Goal: Transaction & Acquisition: Purchase product/service

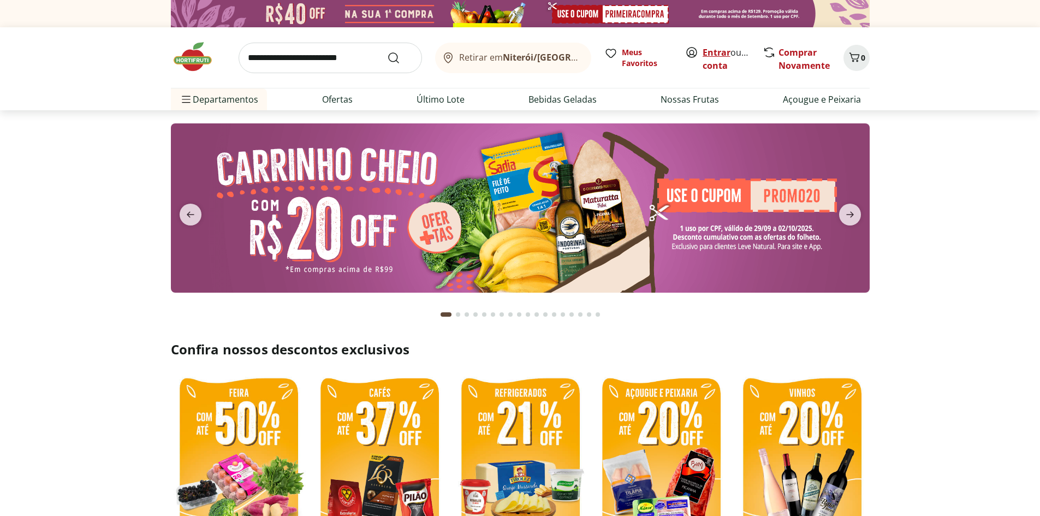
click at [716, 52] on link "Entrar" at bounding box center [717, 52] width 28 height 12
click at [797, 54] on link "Comprar Novamente" at bounding box center [804, 58] width 51 height 25
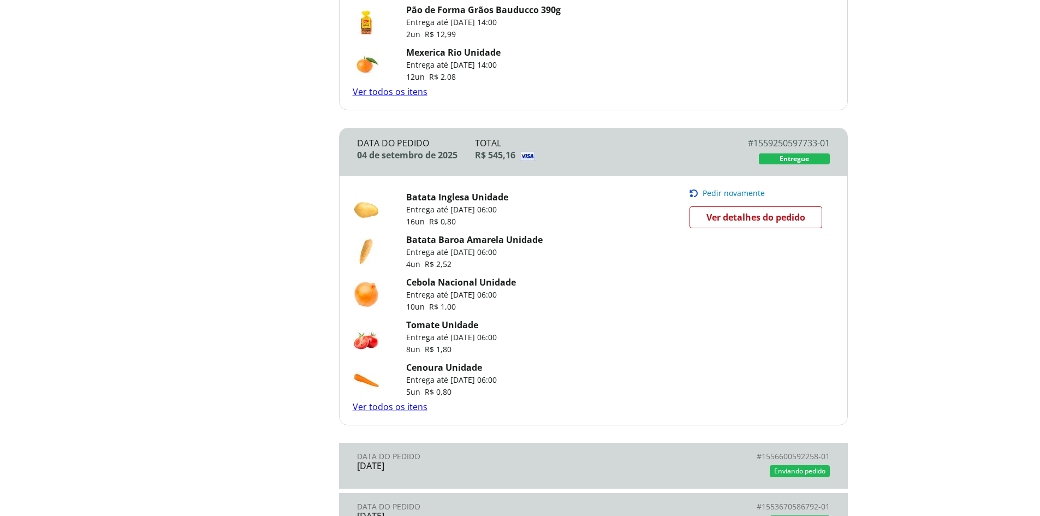
scroll to position [728, 0]
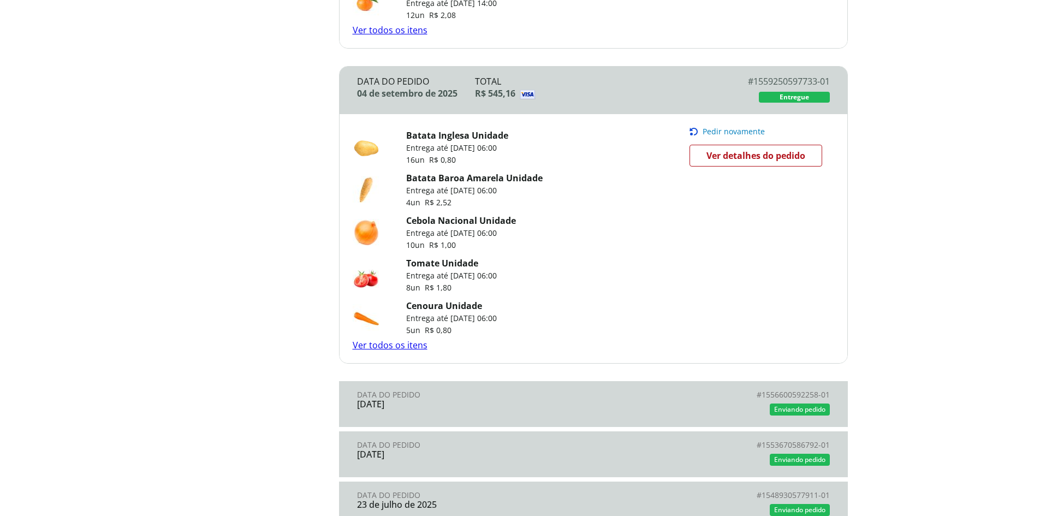
click at [387, 345] on link "Ver todos os itens" at bounding box center [390, 345] width 75 height 12
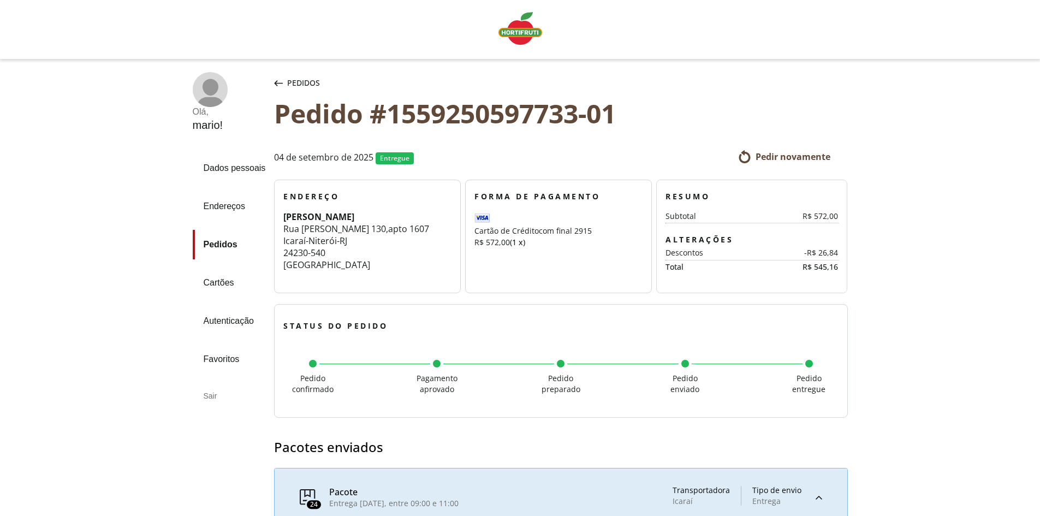
click at [298, 81] on span "Pedidos" at bounding box center [303, 83] width 33 height 11
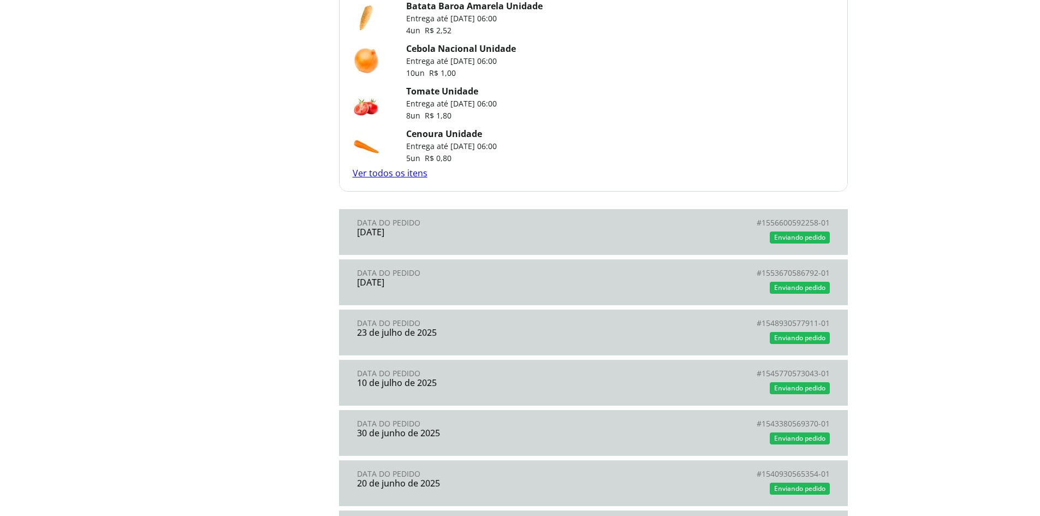
scroll to position [910, 0]
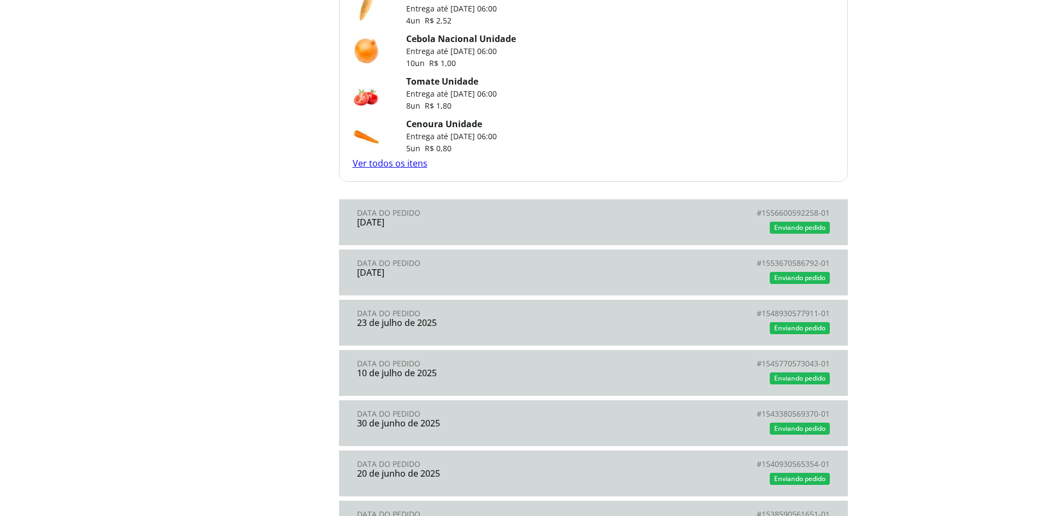
click at [471, 228] on link "Data do Pedido 24 de agosto de 2025 # 1556600592258-01 # Enviando pedido" at bounding box center [593, 222] width 509 height 46
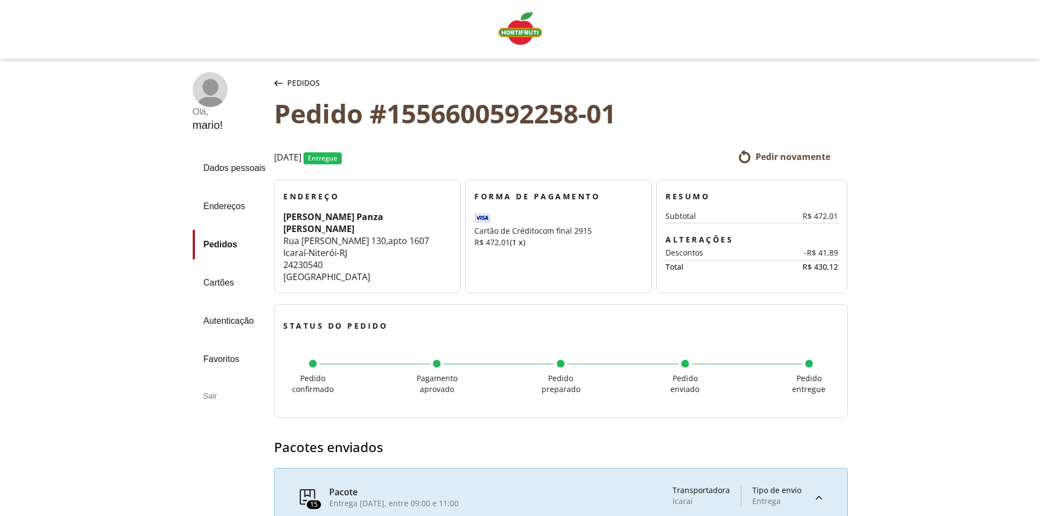
click at [298, 82] on span "Pedidos" at bounding box center [303, 83] width 33 height 11
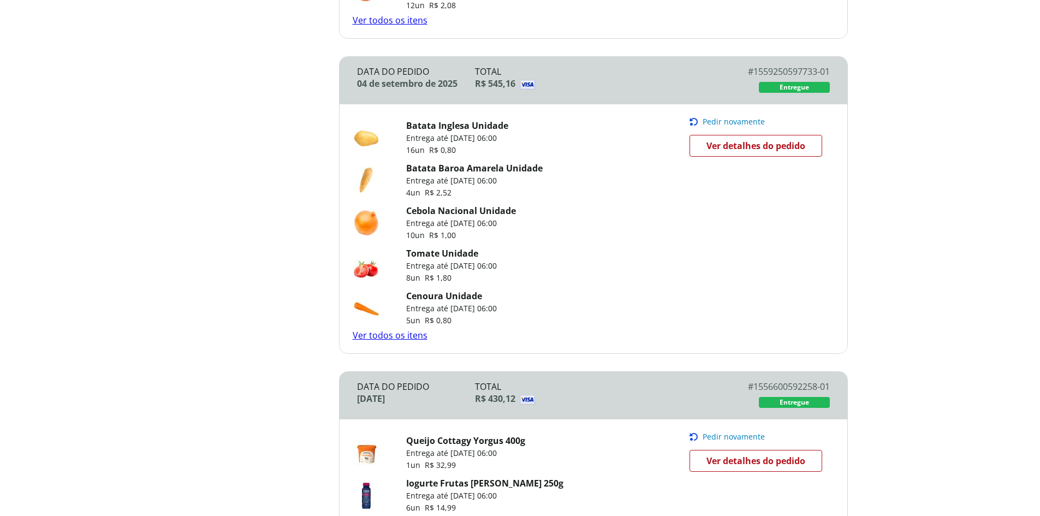
scroll to position [728, 0]
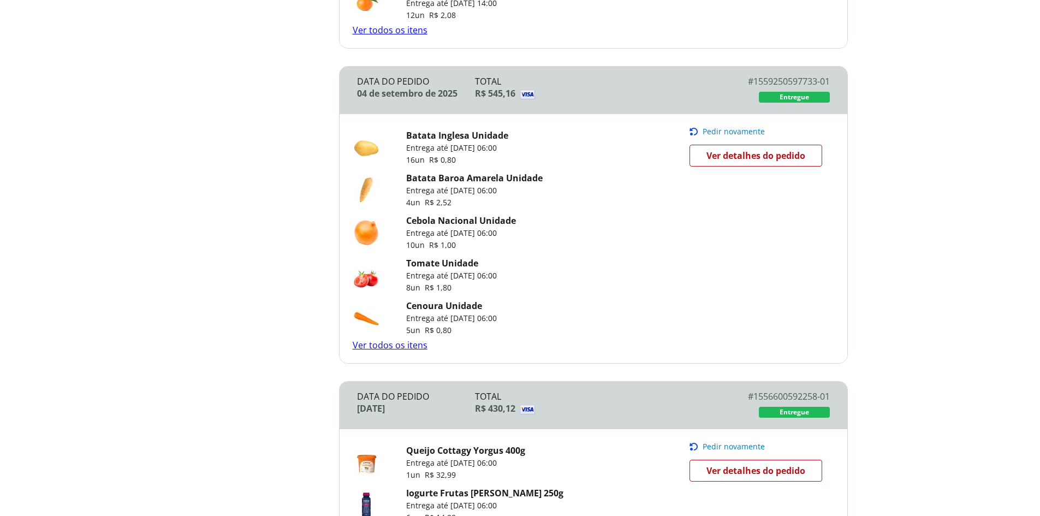
click at [732, 129] on span "Pedir novamente" at bounding box center [734, 131] width 62 height 9
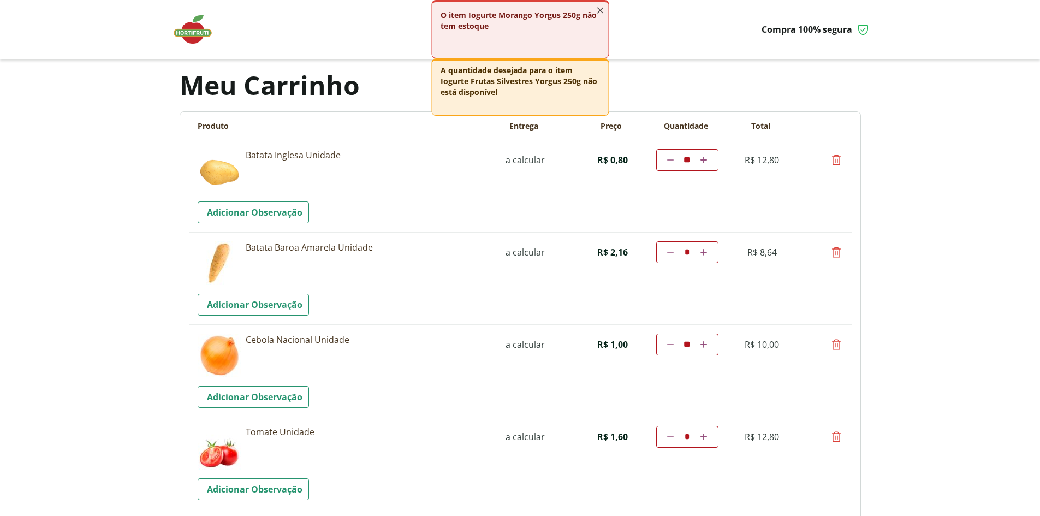
click at [602, 9] on icon "button" at bounding box center [600, 10] width 12 height 12
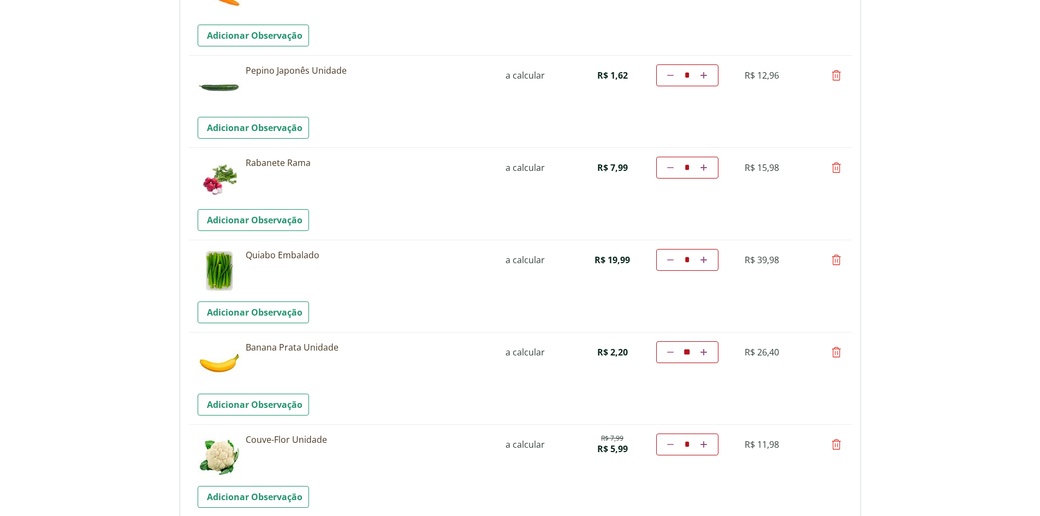
scroll to position [728, 0]
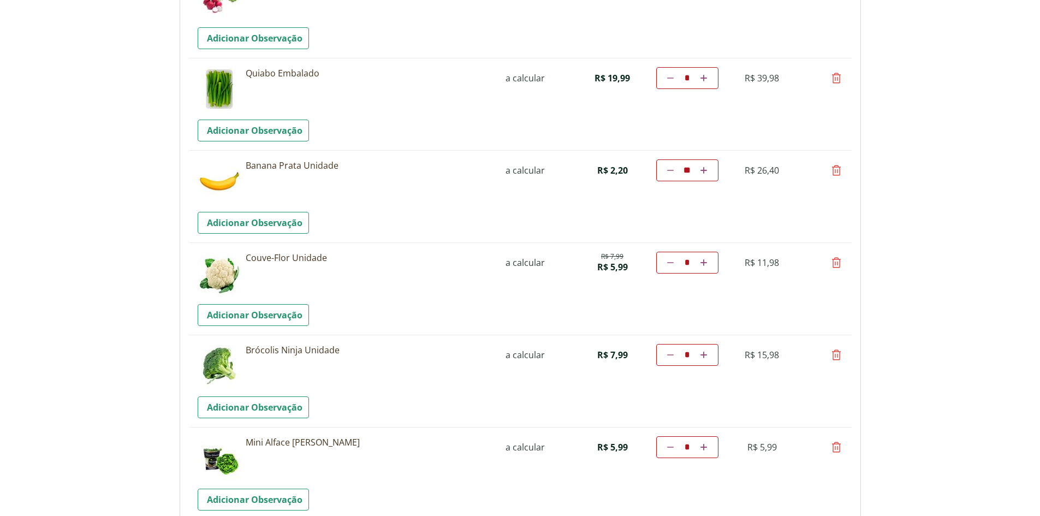
click at [837, 169] on icon at bounding box center [836, 170] width 13 height 13
type input "*"
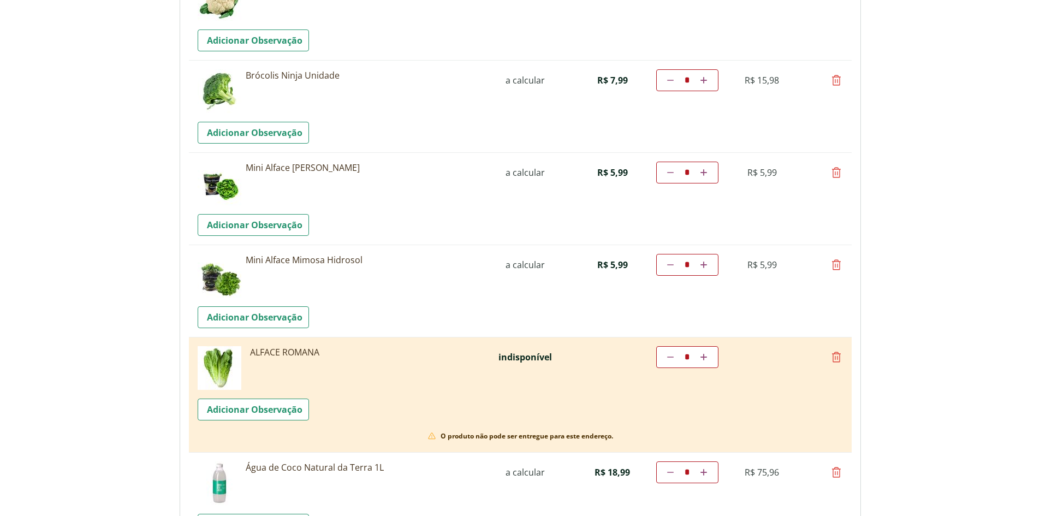
scroll to position [1092, 0]
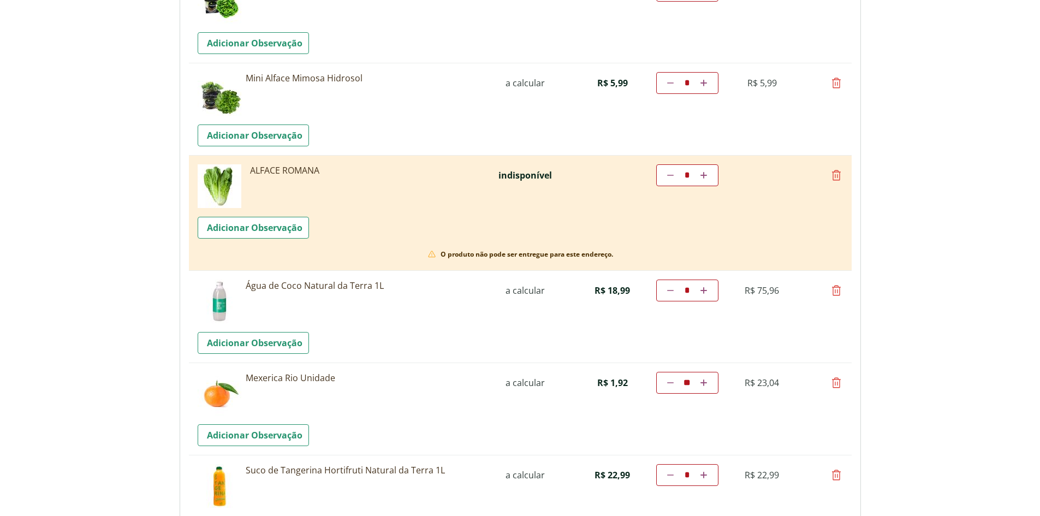
click at [836, 175] on icon at bounding box center [836, 175] width 13 height 13
type input "*"
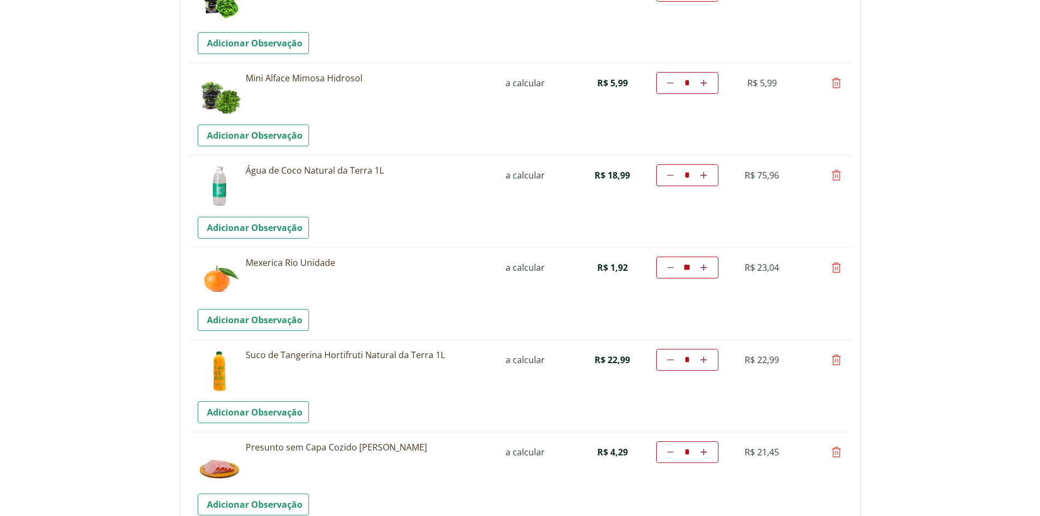
click at [837, 173] on icon at bounding box center [836, 175] width 13 height 13
type input "*"
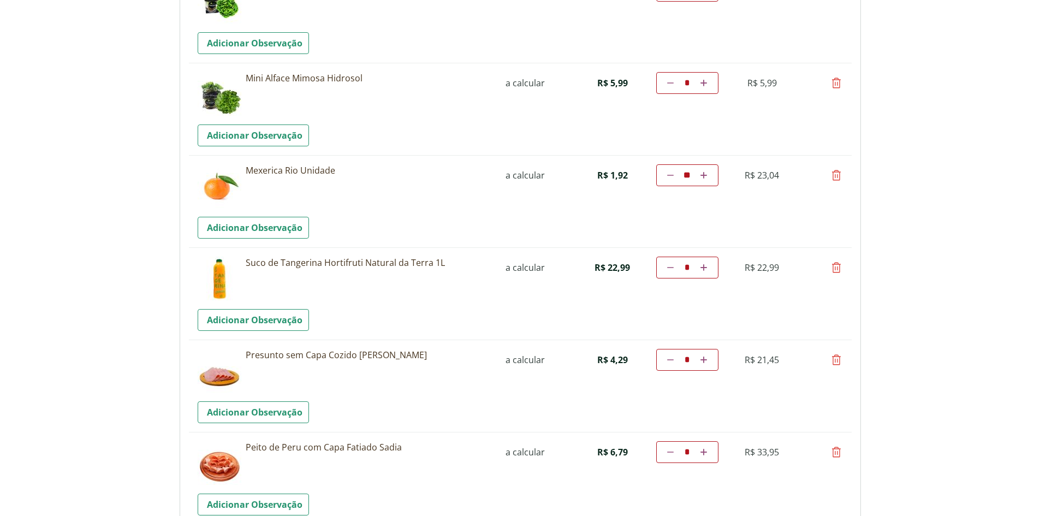
scroll to position [1274, 0]
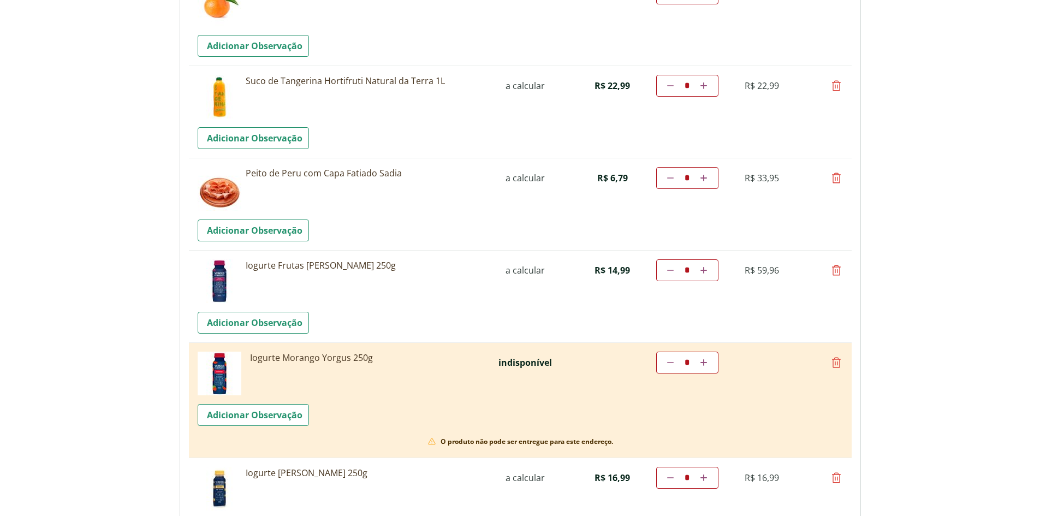
click at [835, 177] on icon at bounding box center [836, 177] width 13 height 13
type input "*"
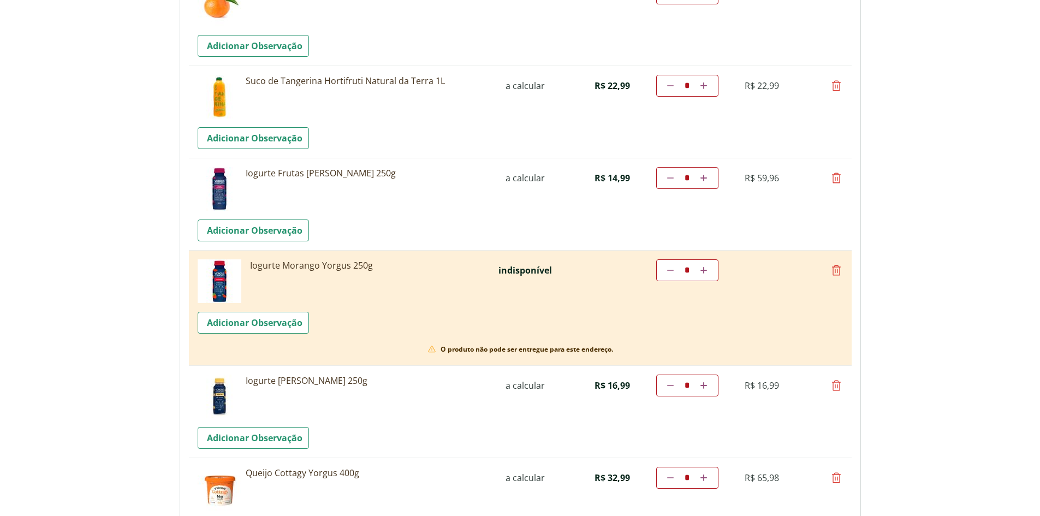
click at [836, 266] on icon at bounding box center [836, 270] width 13 height 13
type input "*"
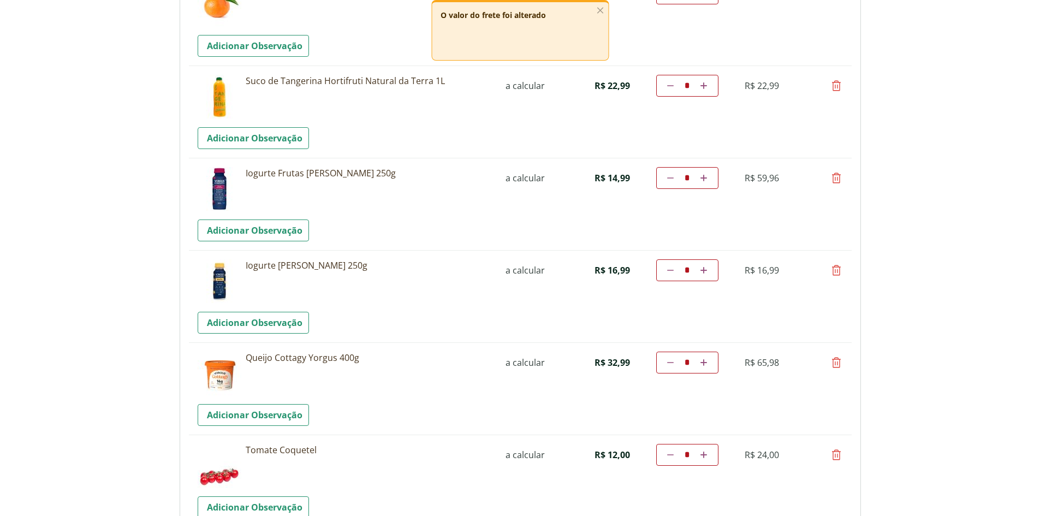
click at [838, 176] on icon at bounding box center [836, 177] width 13 height 13
type input "*"
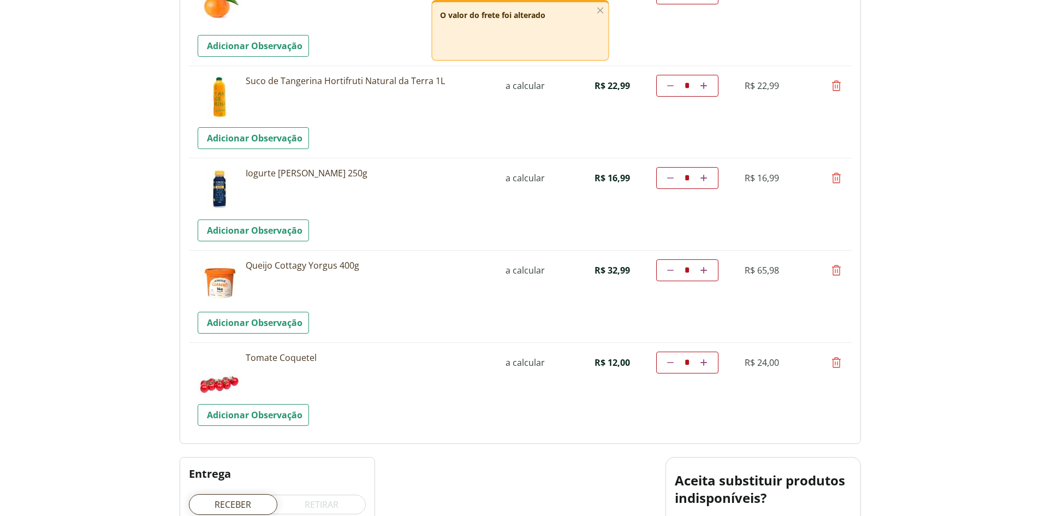
click at [836, 177] on icon at bounding box center [836, 177] width 13 height 13
type input "*"
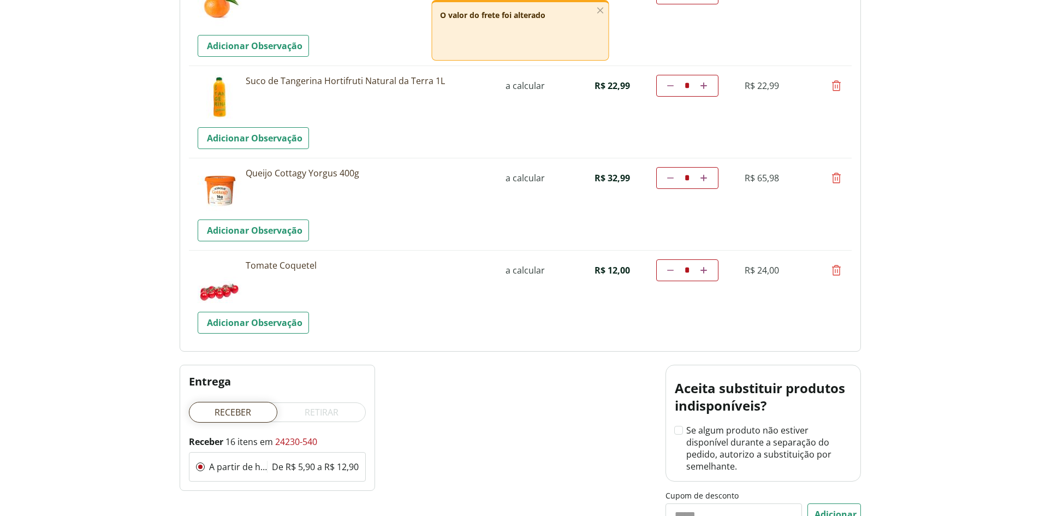
click at [837, 175] on icon at bounding box center [836, 177] width 13 height 13
type input "*"
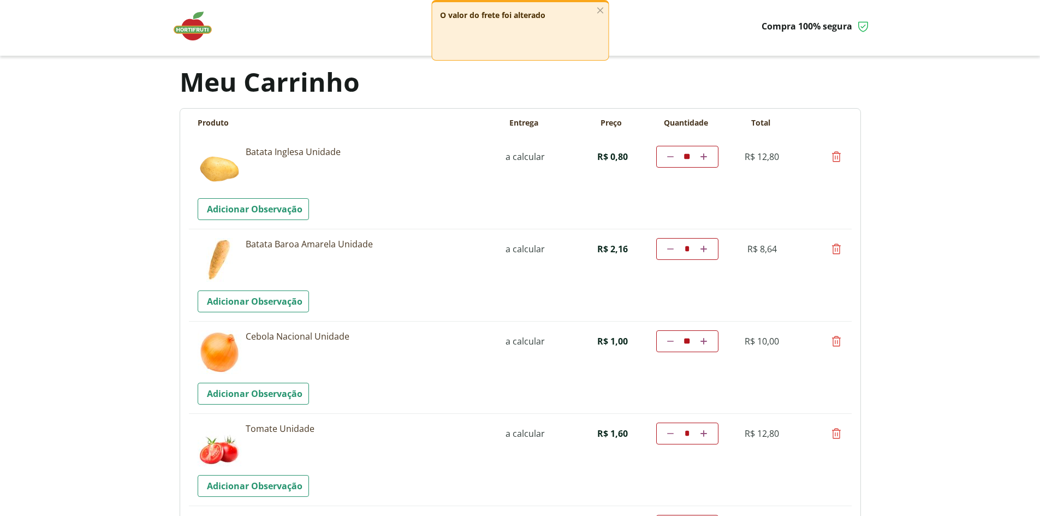
scroll to position [0, 0]
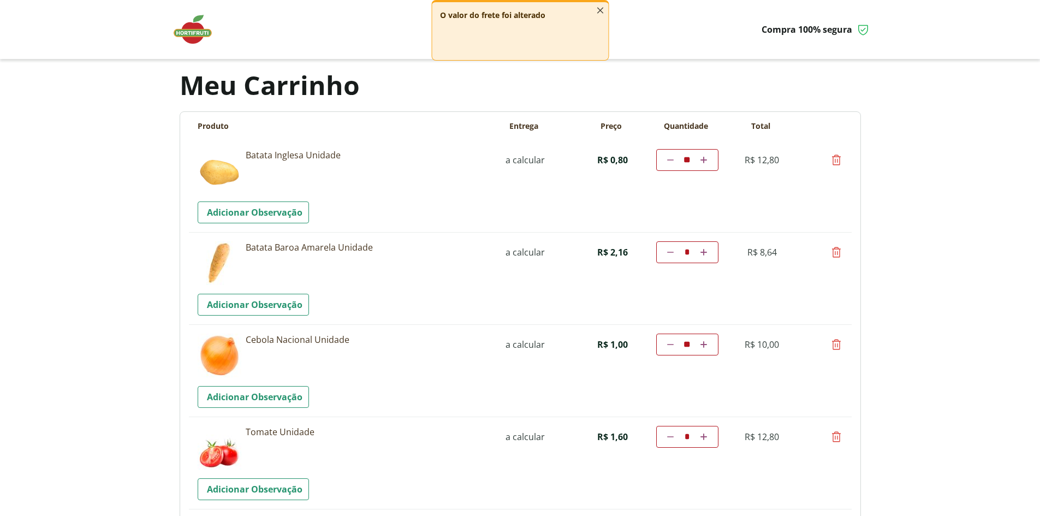
click at [601, 7] on icon "button" at bounding box center [600, 10] width 12 height 12
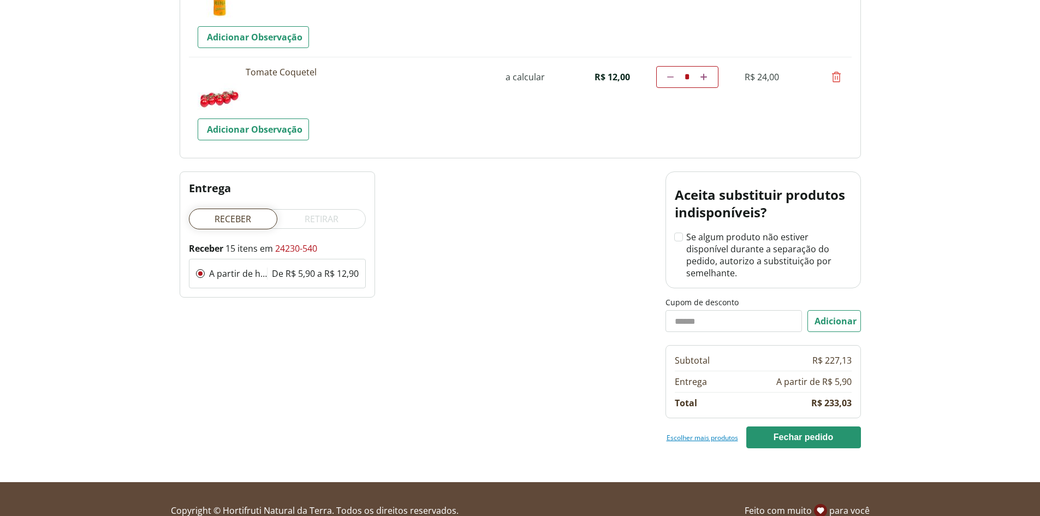
scroll to position [1386, 0]
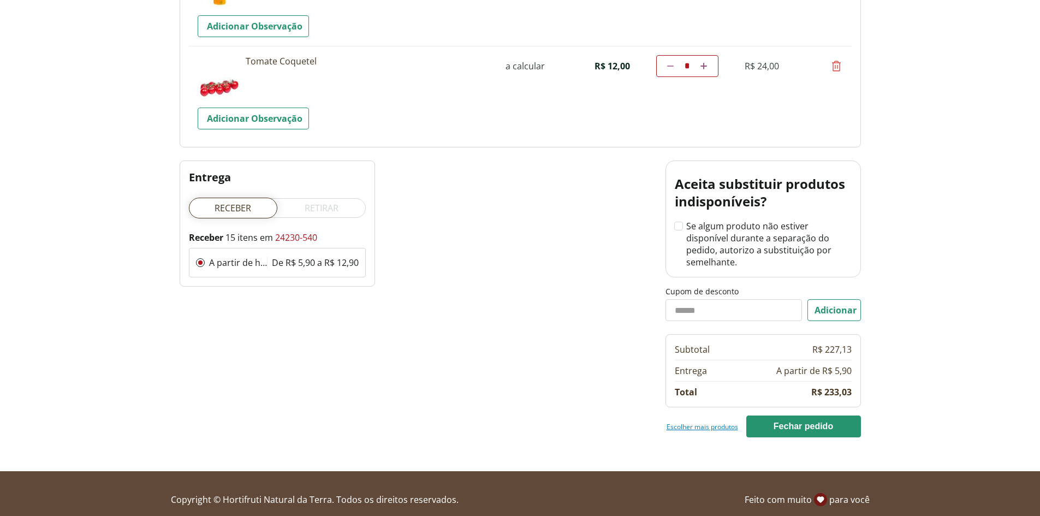
click at [704, 422] on link "Escolher mais produtos" at bounding box center [703, 426] width 72 height 9
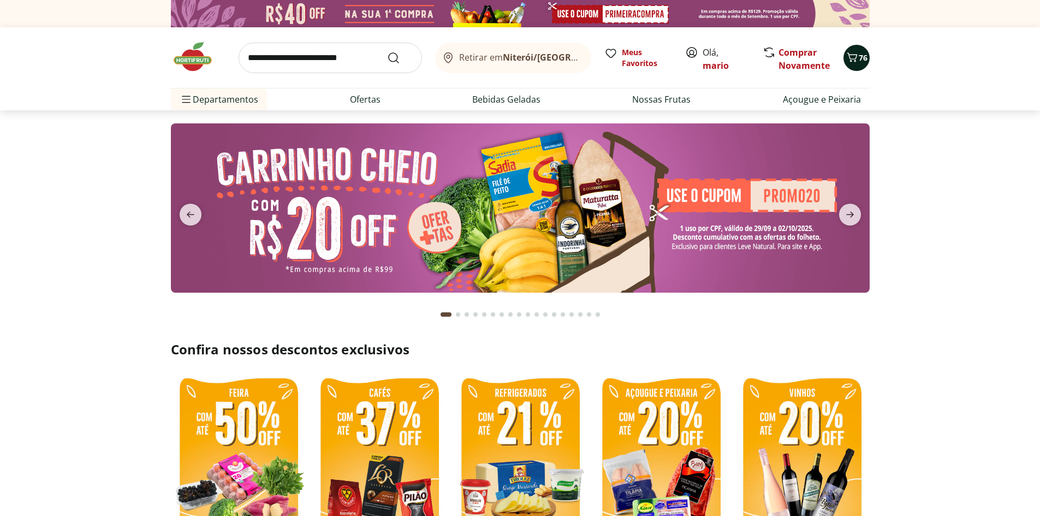
click at [851, 55] on icon "Carrinho" at bounding box center [852, 57] width 13 height 13
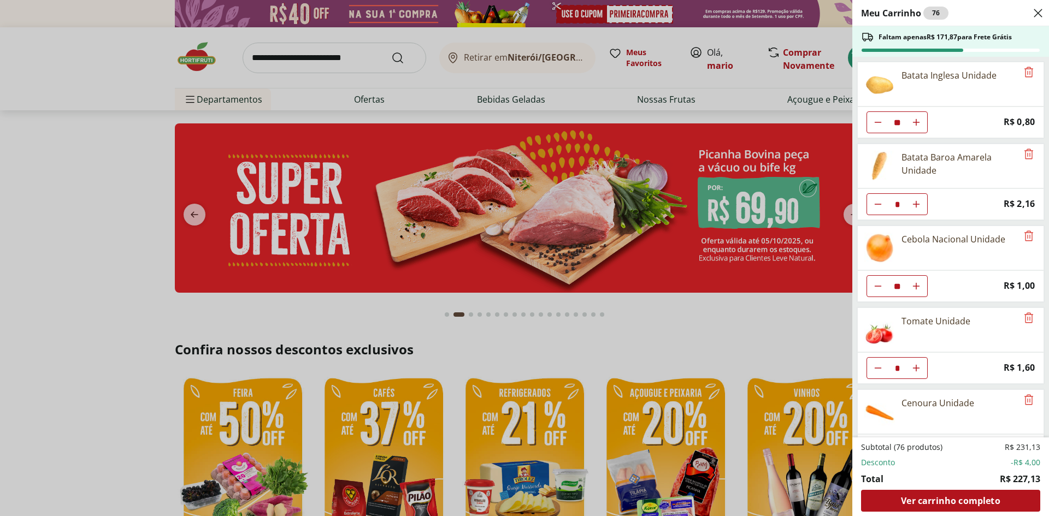
click at [804, 50] on div "Meu Carrinho 76 Faltam apenas R$ 171,87 para Frete Grátis Batata Inglesa Unidad…" at bounding box center [524, 258] width 1049 height 516
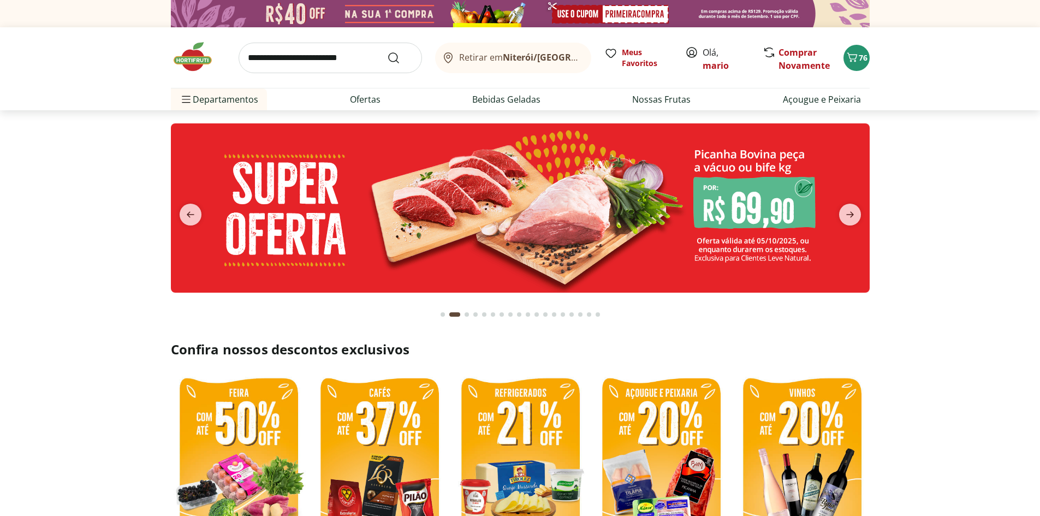
click at [350, 61] on input "search" at bounding box center [330, 58] width 183 height 31
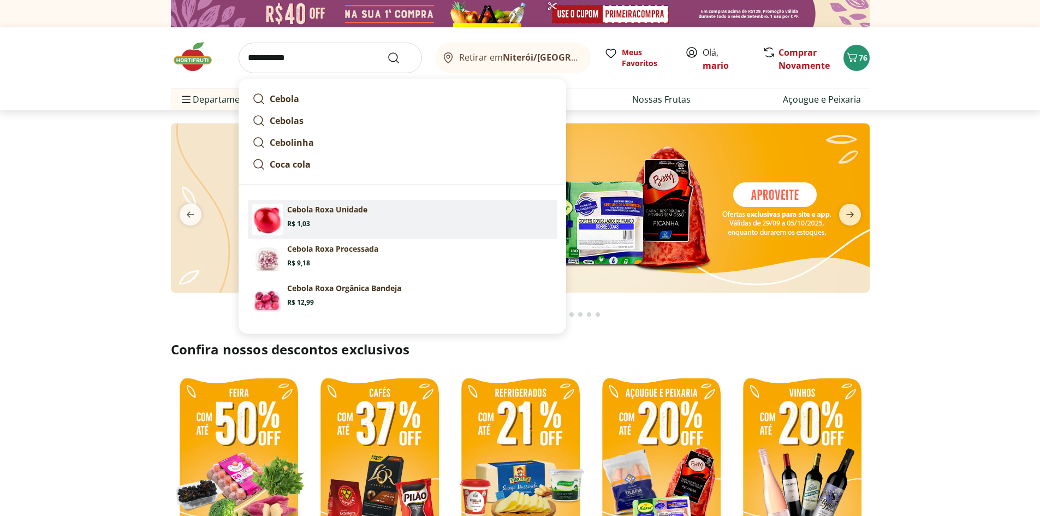
click at [316, 207] on p "Cebola Roxa Unidade" at bounding box center [327, 209] width 80 height 11
type input "**********"
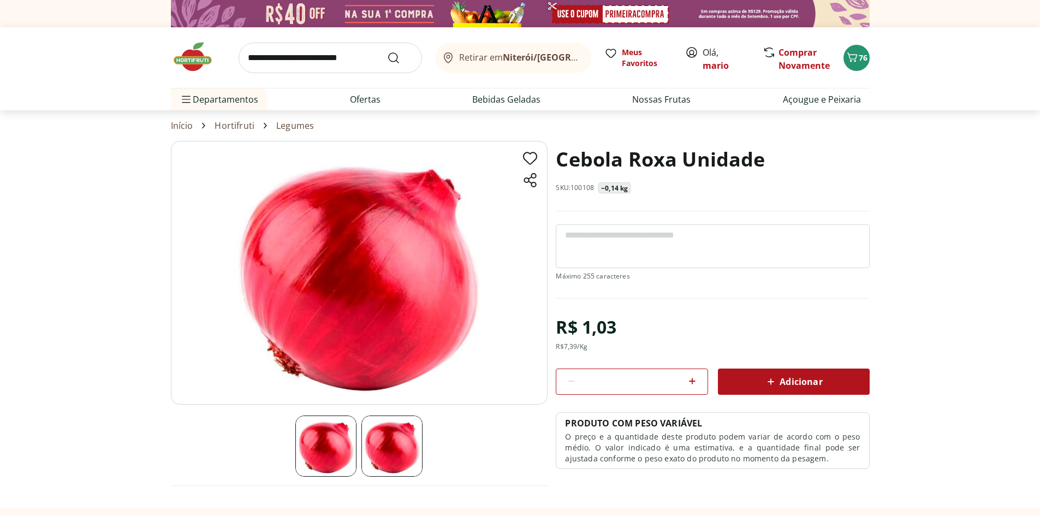
click at [691, 378] on icon at bounding box center [692, 381] width 13 height 13
click at [692, 378] on icon at bounding box center [692, 381] width 13 height 13
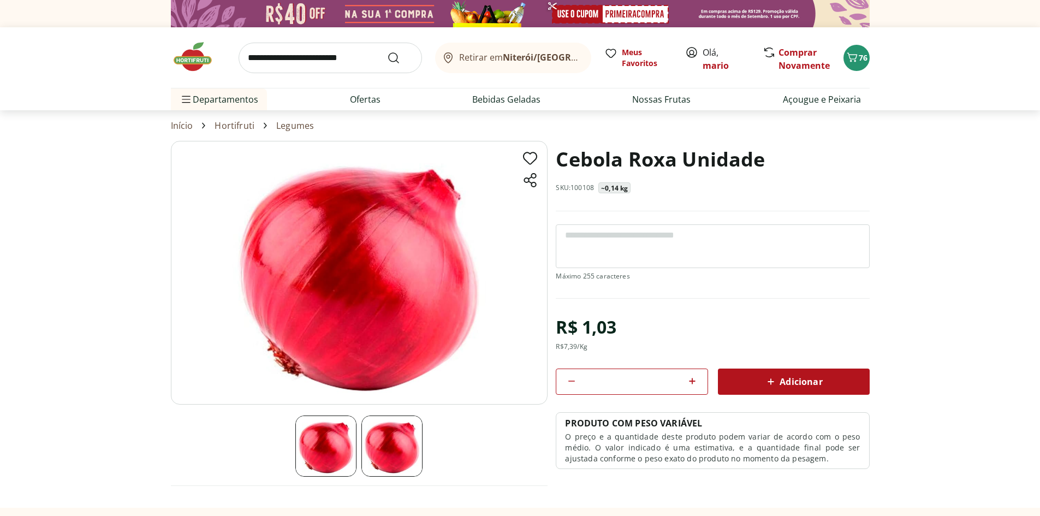
type input "*"
click at [799, 383] on span "Adicionar" at bounding box center [794, 381] width 58 height 13
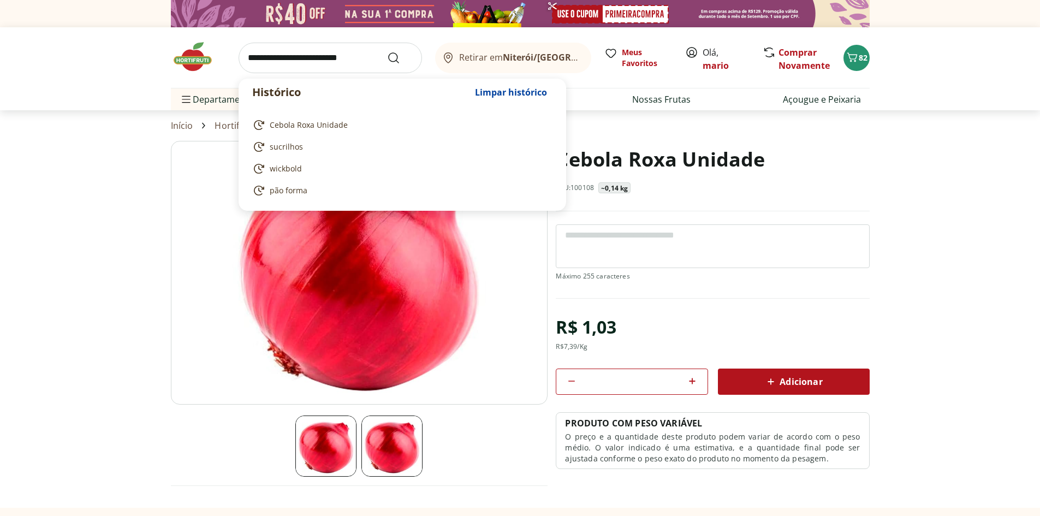
click at [352, 58] on input "search" at bounding box center [330, 58] width 183 height 31
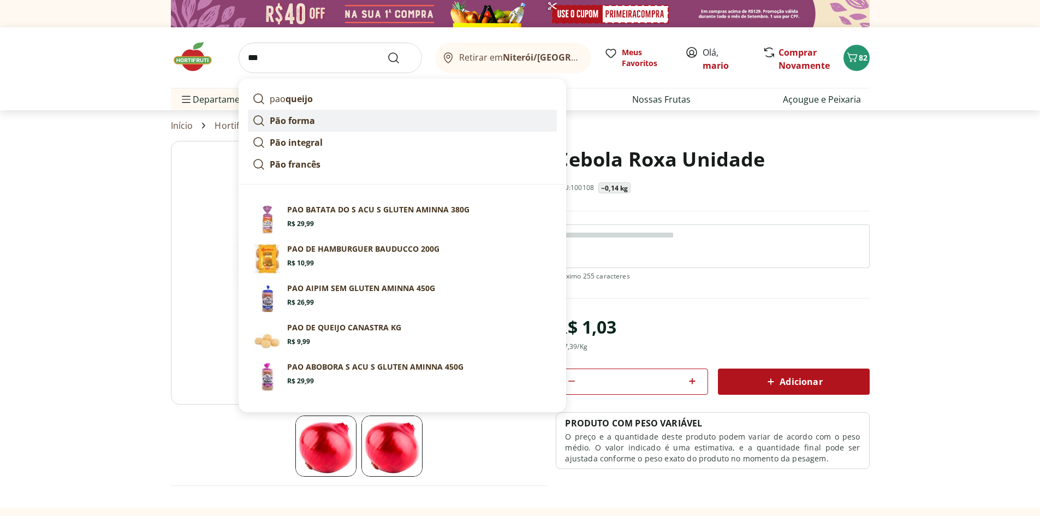
click at [298, 120] on strong "Pão forma" at bounding box center [292, 121] width 45 height 12
type input "*********"
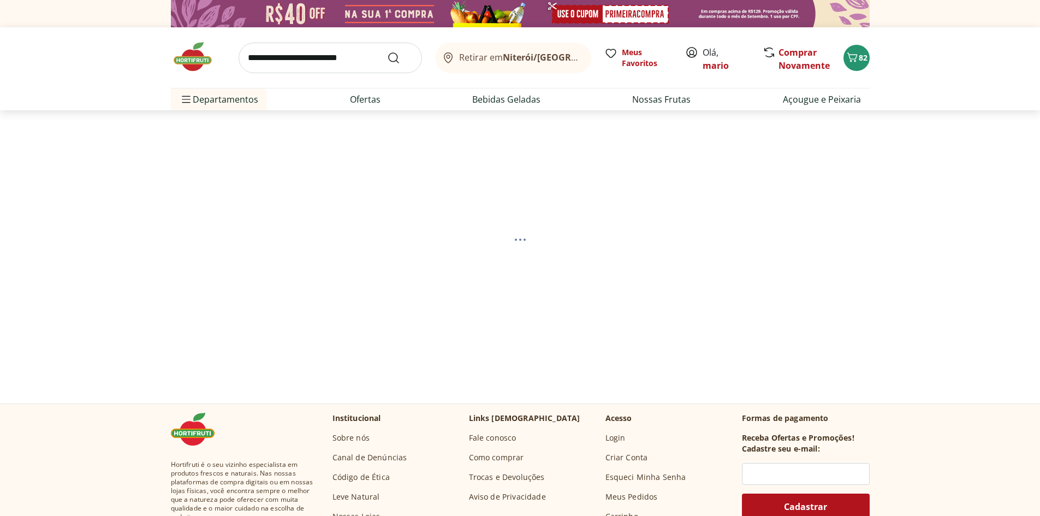
select select "**********"
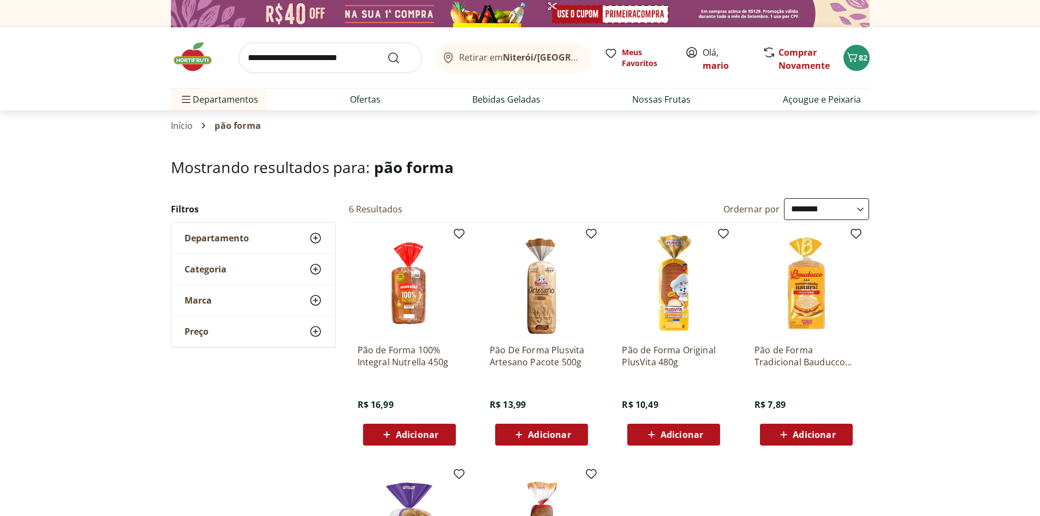
drag, startPoint x: 348, startPoint y: 48, endPoint x: 345, endPoint y: 56, distance: 8.8
click at [346, 50] on input "search" at bounding box center [330, 58] width 183 height 31
click at [854, 56] on icon "Carrinho" at bounding box center [852, 57] width 13 height 13
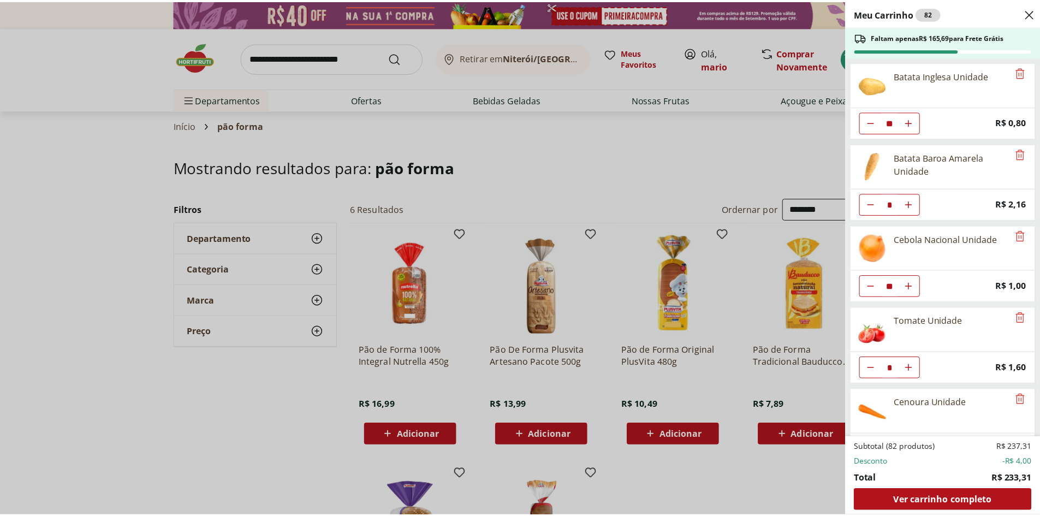
scroll to position [182, 0]
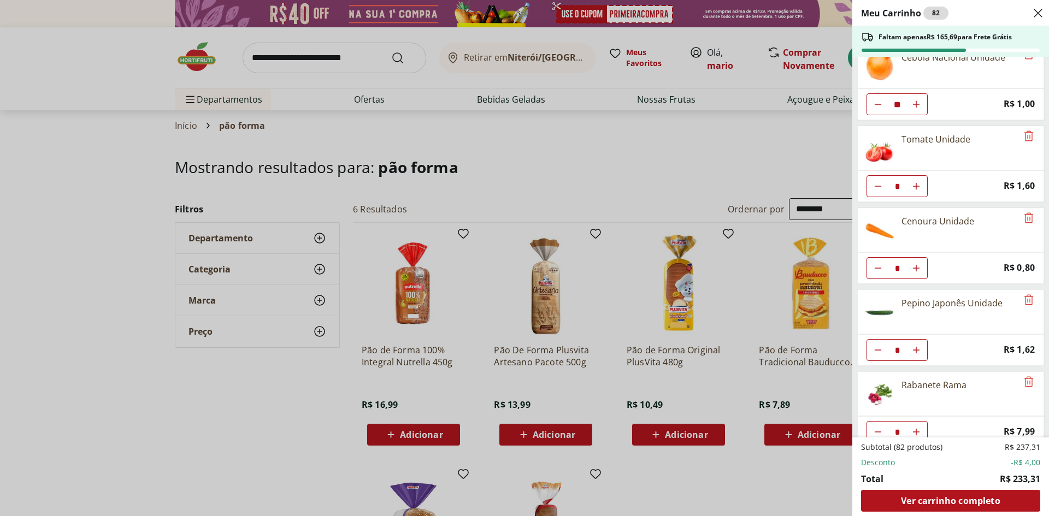
click at [329, 53] on div "Meu Carrinho 82 Faltam apenas R$ 165,69 para Frete Grátis Batata Inglesa Unidad…" at bounding box center [524, 258] width 1049 height 516
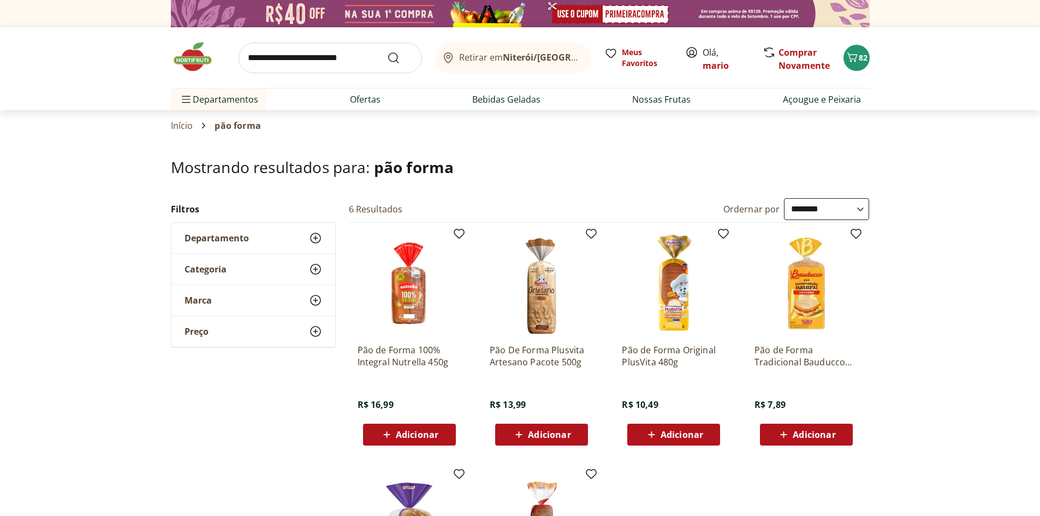
click at [325, 58] on input "search" at bounding box center [330, 58] width 183 height 31
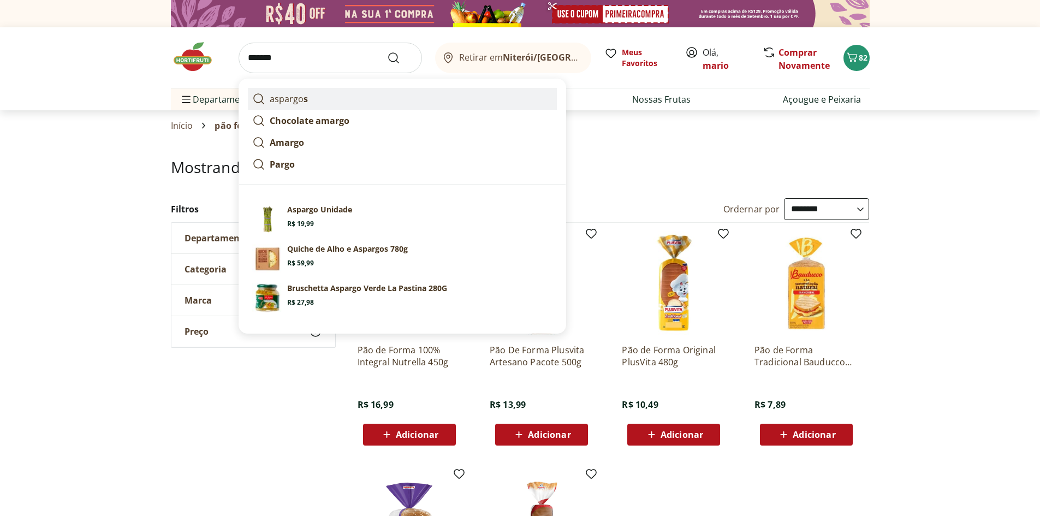
click at [282, 99] on p "aspargo s" at bounding box center [289, 98] width 38 height 13
type input "********"
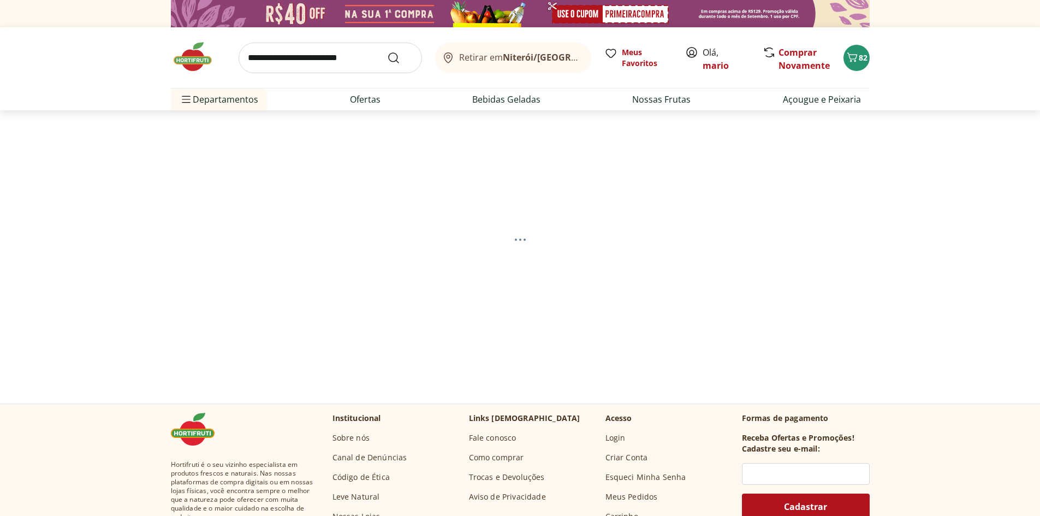
select select "**********"
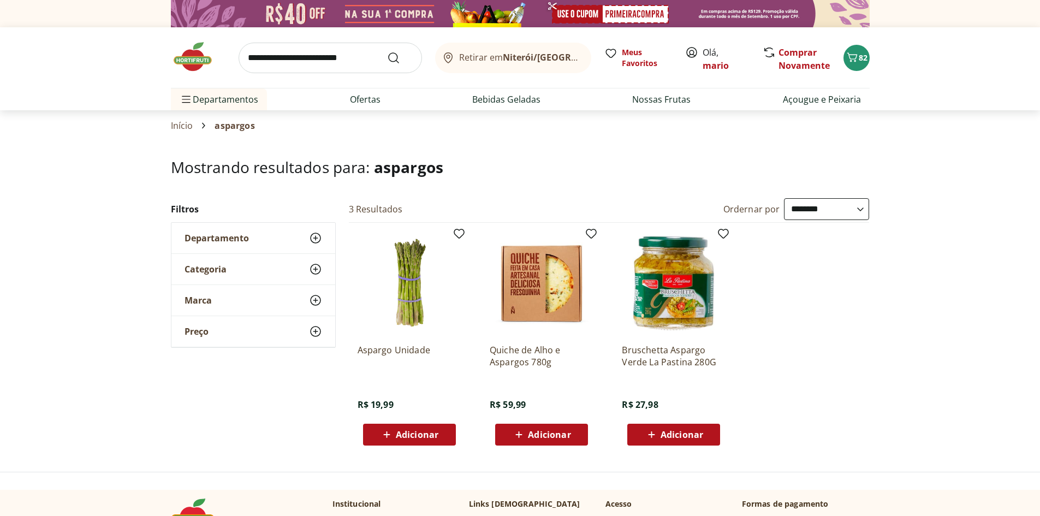
click at [420, 435] on span "Adicionar" at bounding box center [417, 434] width 43 height 9
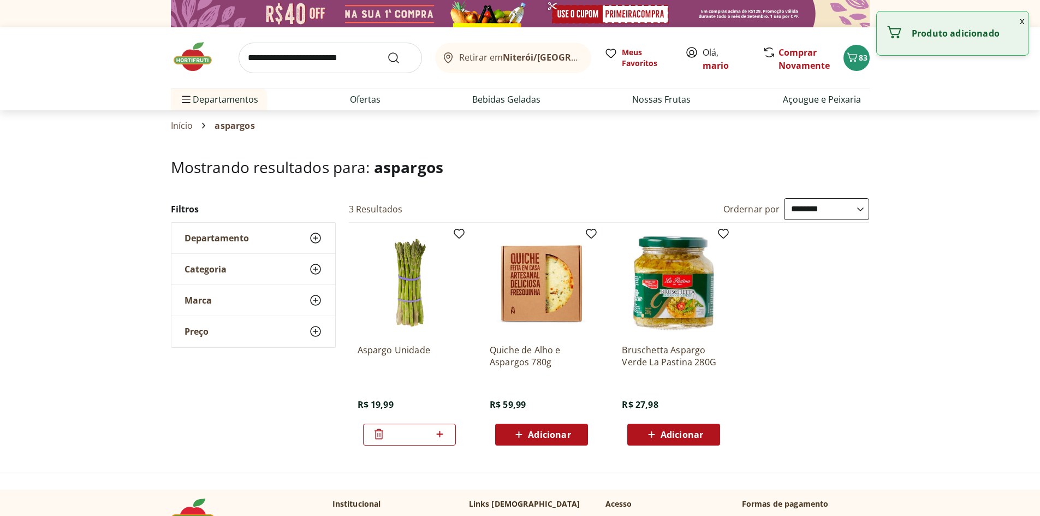
click at [441, 434] on icon at bounding box center [440, 434] width 7 height 7
type input "*"
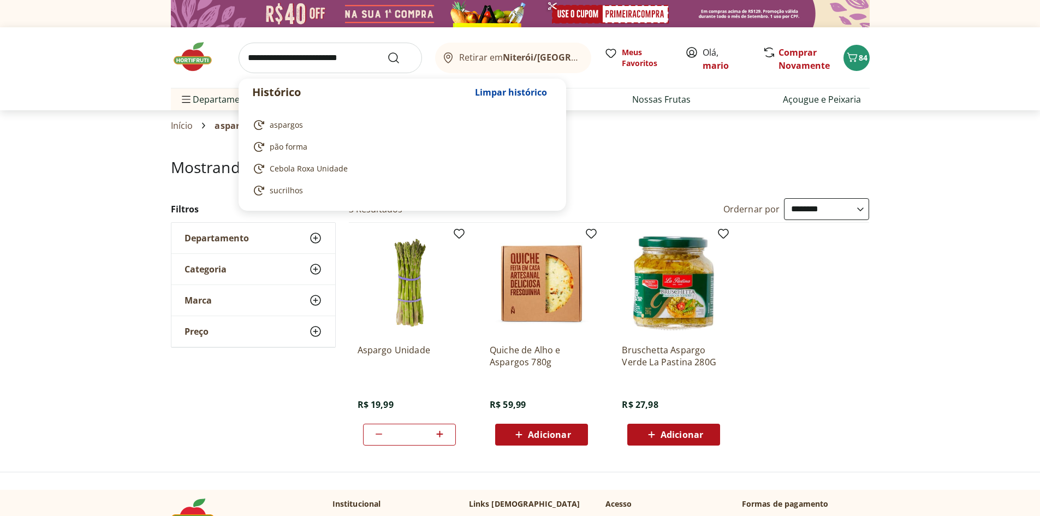
click at [314, 61] on input "search" at bounding box center [330, 58] width 183 height 31
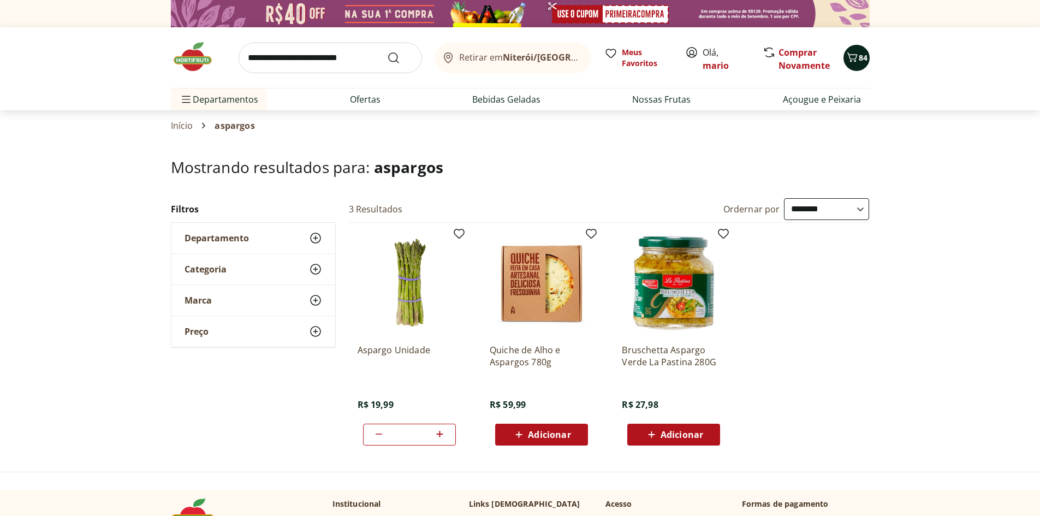
click at [856, 54] on icon "Carrinho" at bounding box center [852, 57] width 13 height 13
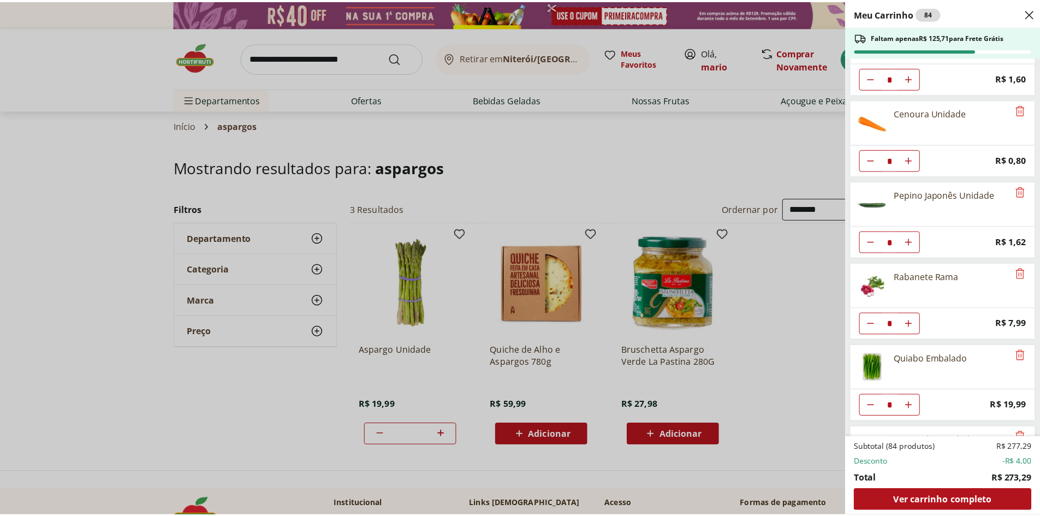
scroll to position [288, 0]
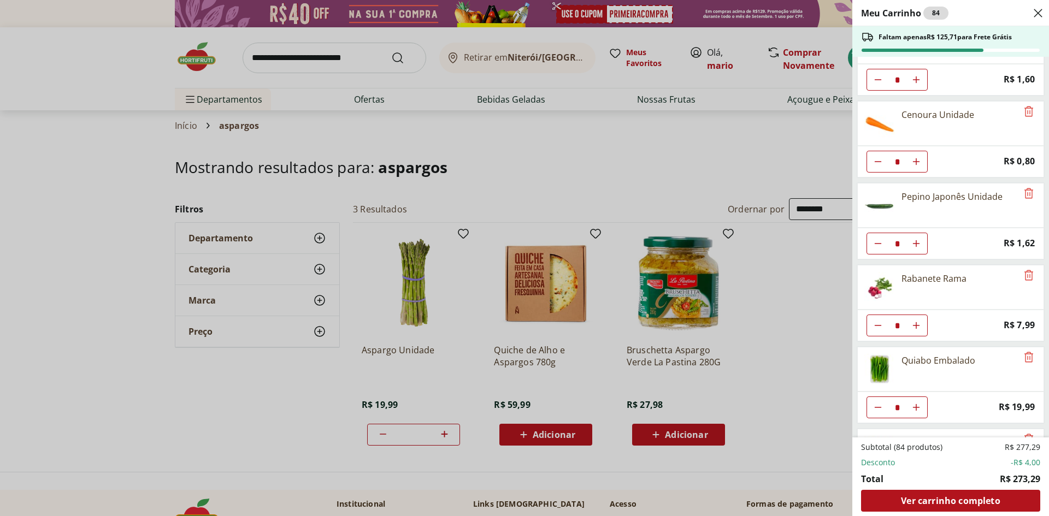
click at [101, 239] on div "Meu Carrinho 84 Faltam apenas R$ 125,71 para Frete Grátis Batata Inglesa Unidad…" at bounding box center [524, 258] width 1049 height 516
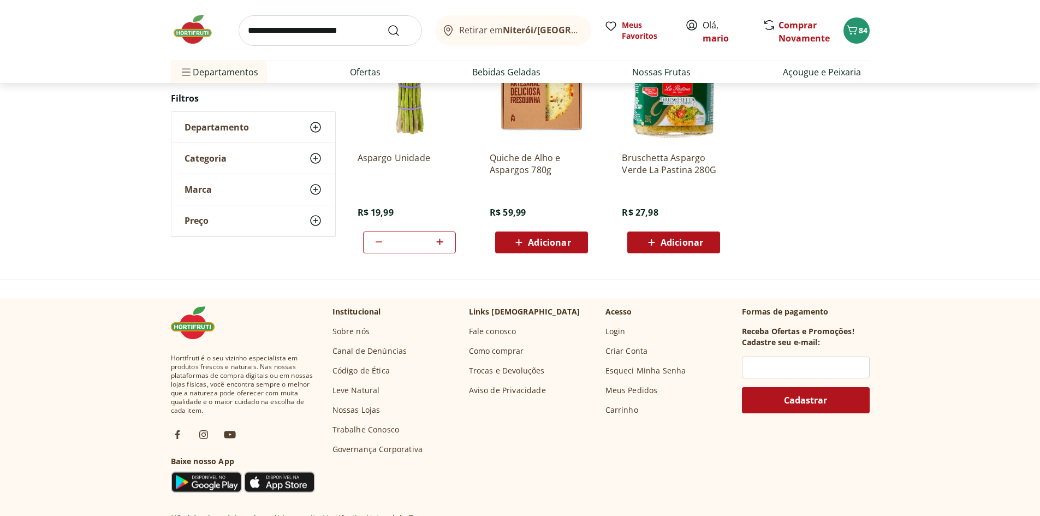
scroll to position [0, 0]
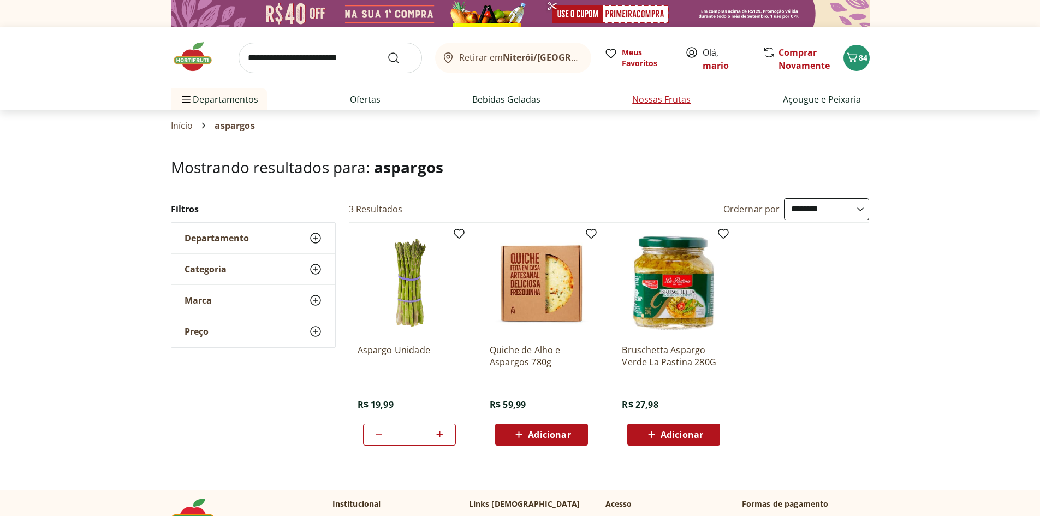
click at [656, 99] on link "Nossas Frutas" at bounding box center [661, 99] width 58 height 13
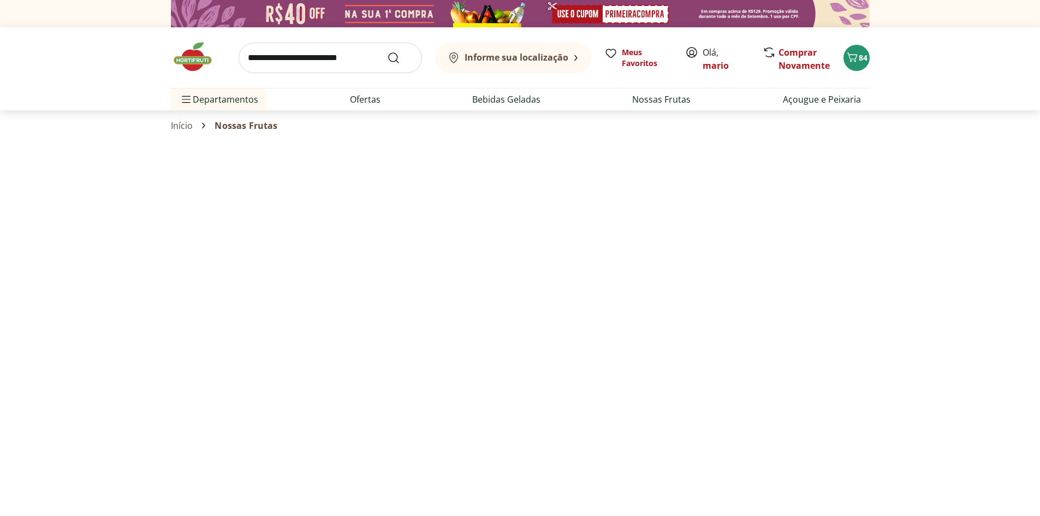
select select "**********"
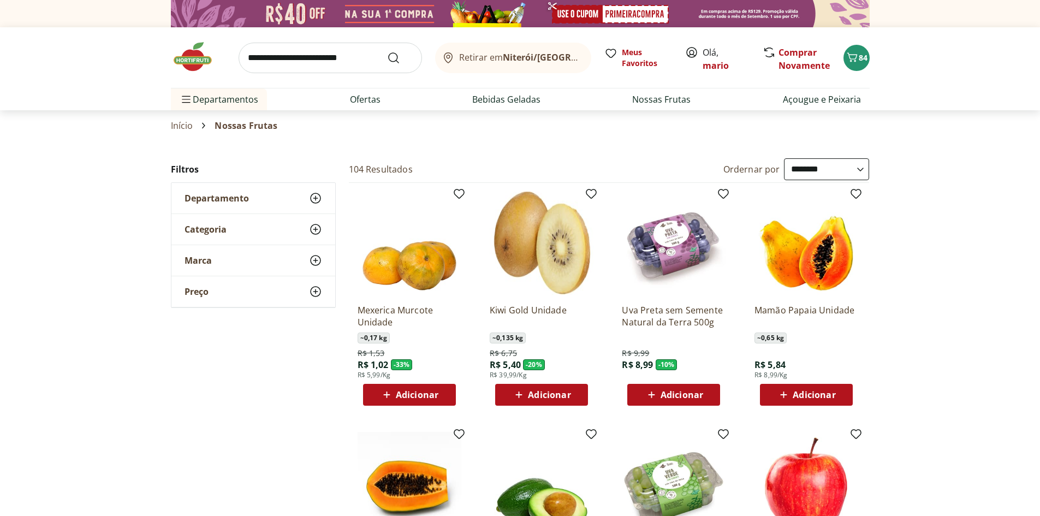
click at [333, 62] on input "search" at bounding box center [330, 58] width 183 height 31
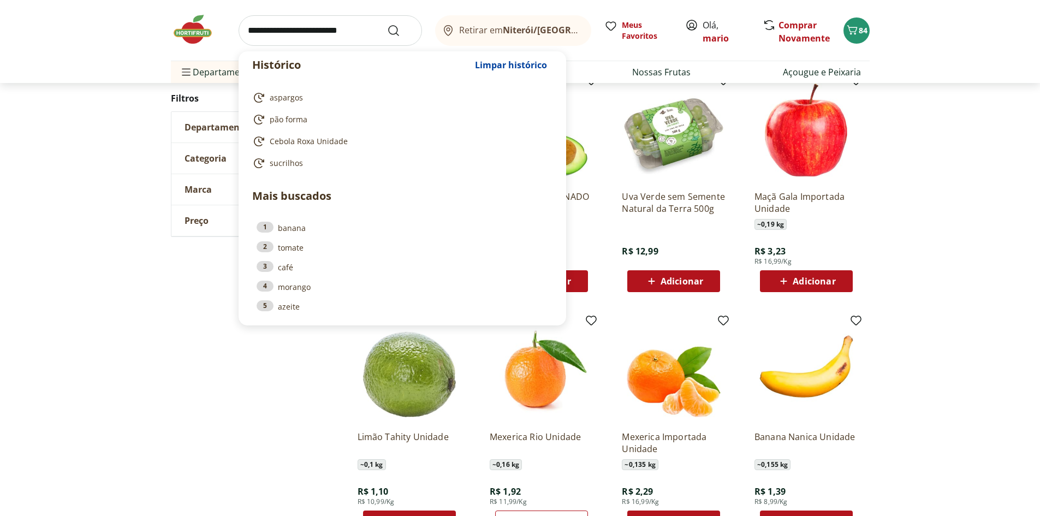
scroll to position [364, 0]
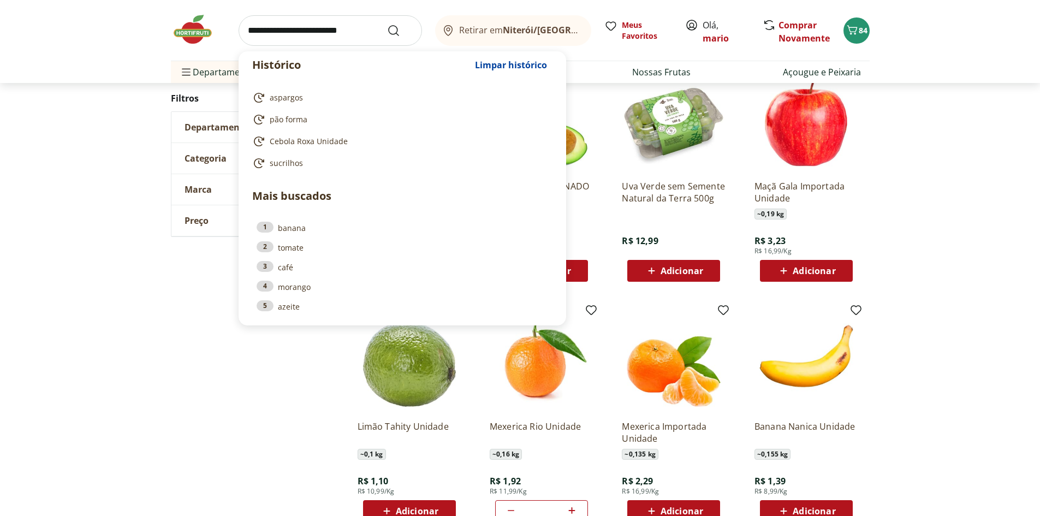
click at [120, 361] on div "**********" at bounding box center [520, 190] width 1040 height 793
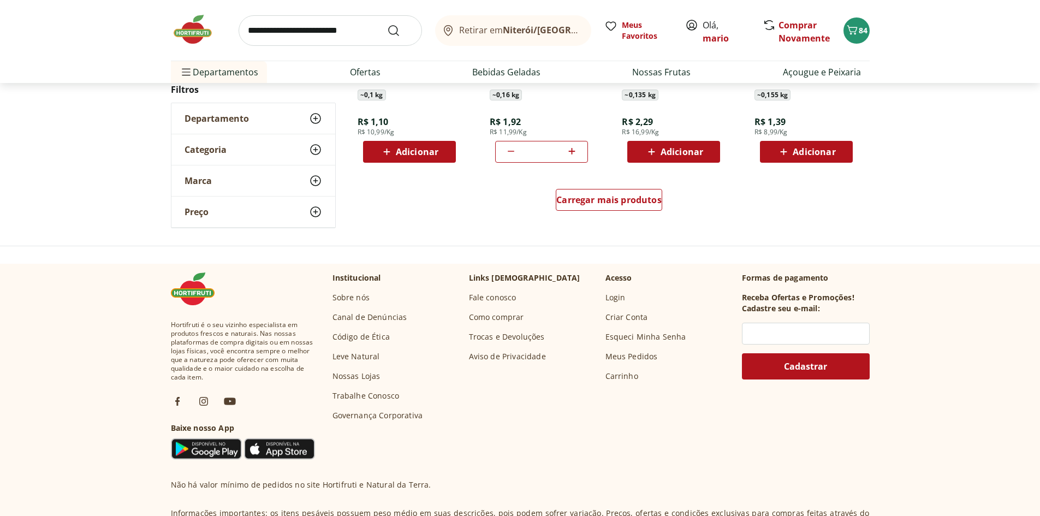
scroll to position [728, 0]
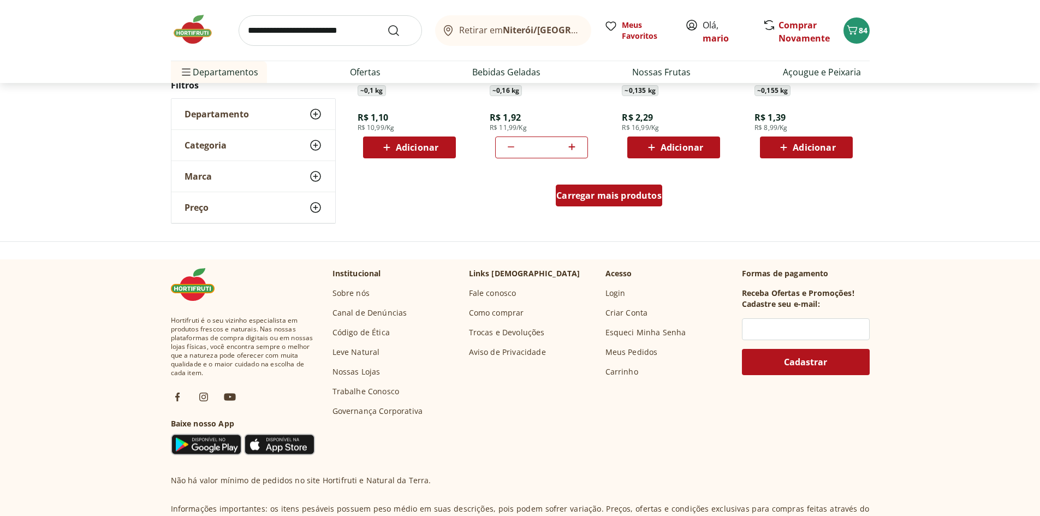
click at [609, 196] on span "Carregar mais produtos" at bounding box center [608, 195] width 105 height 9
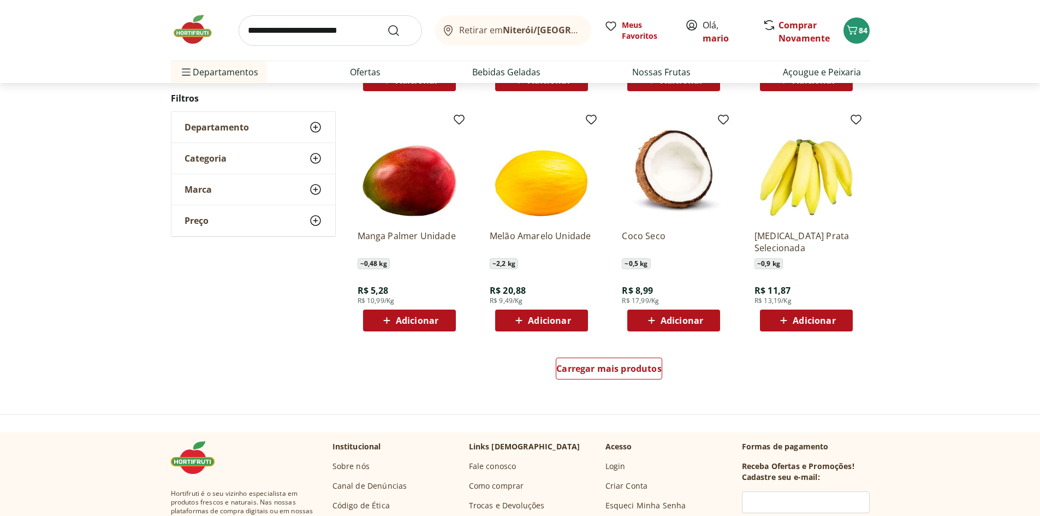
scroll to position [619, 0]
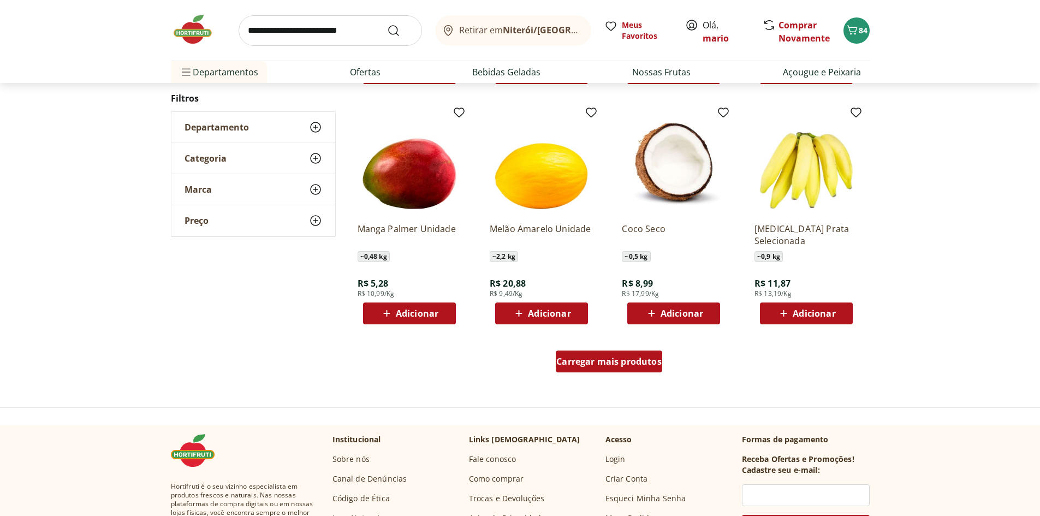
click at [610, 359] on span "Carregar mais produtos" at bounding box center [608, 361] width 105 height 9
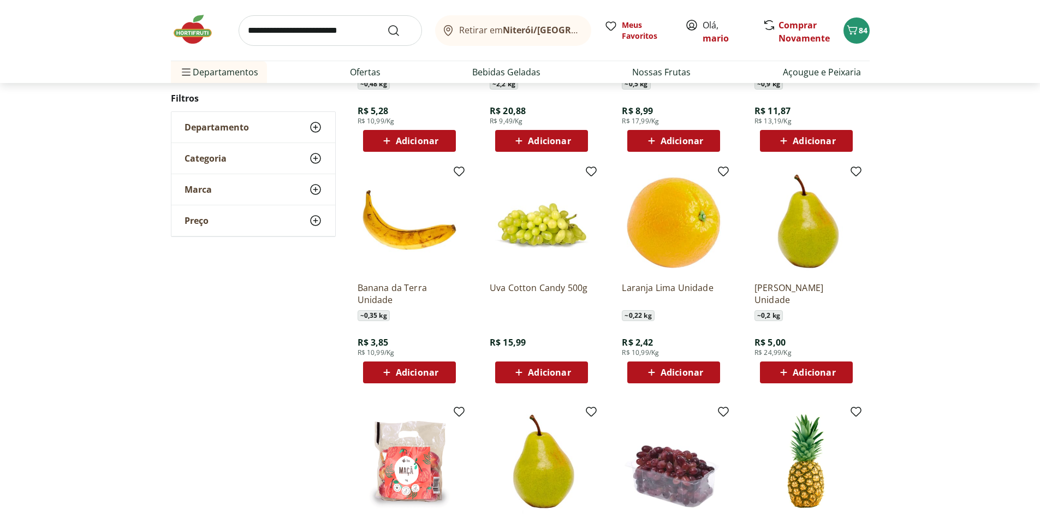
scroll to position [801, 0]
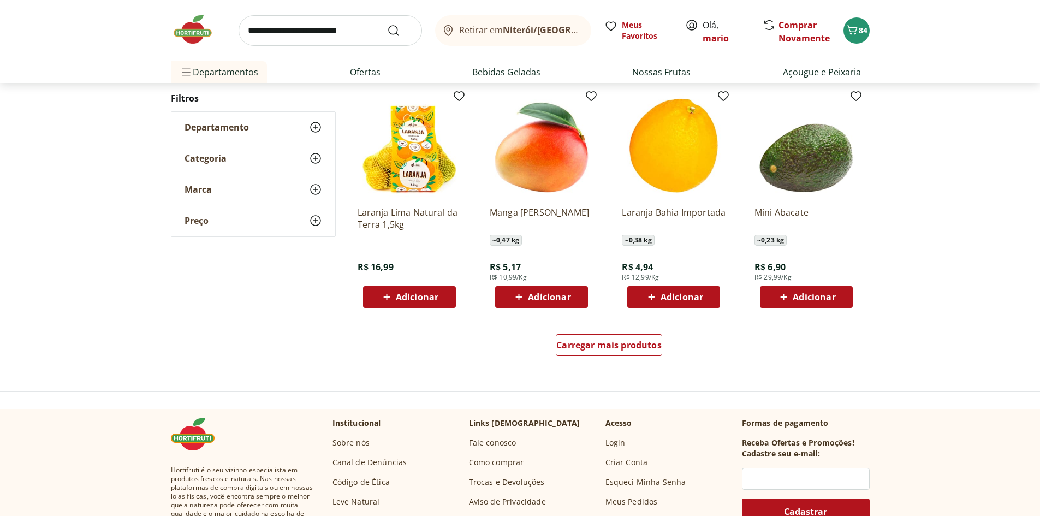
scroll to position [817, 0]
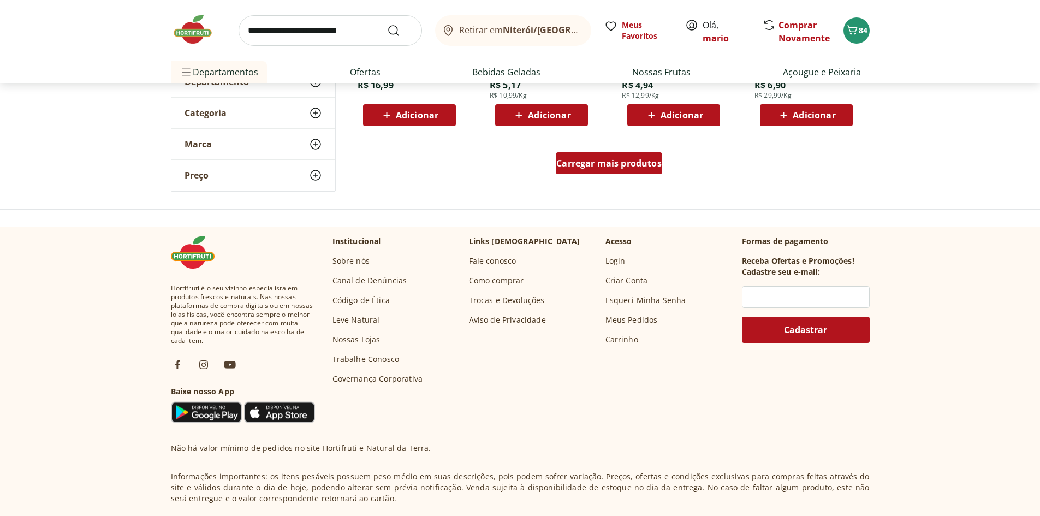
click at [611, 164] on span "Carregar mais produtos" at bounding box center [608, 163] width 105 height 9
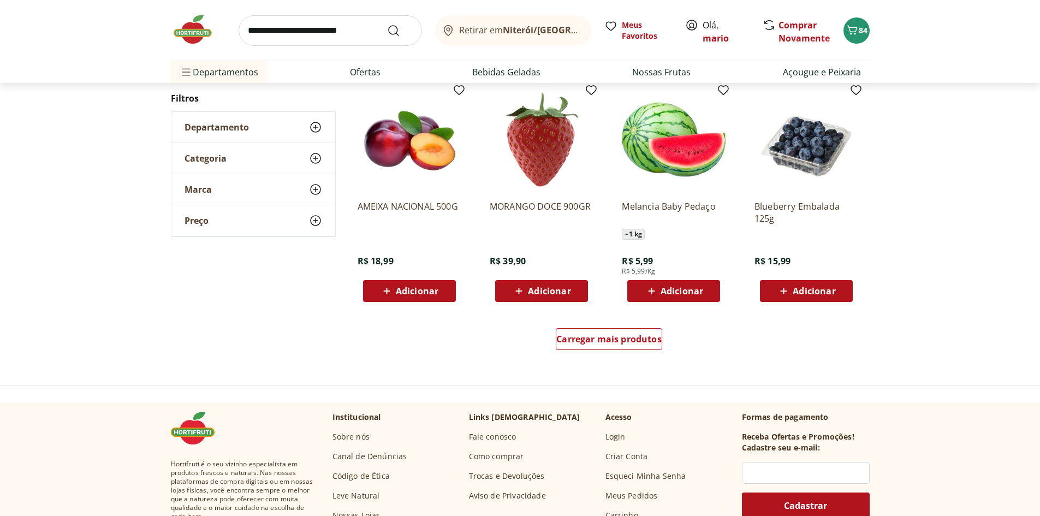
scroll to position [651, 0]
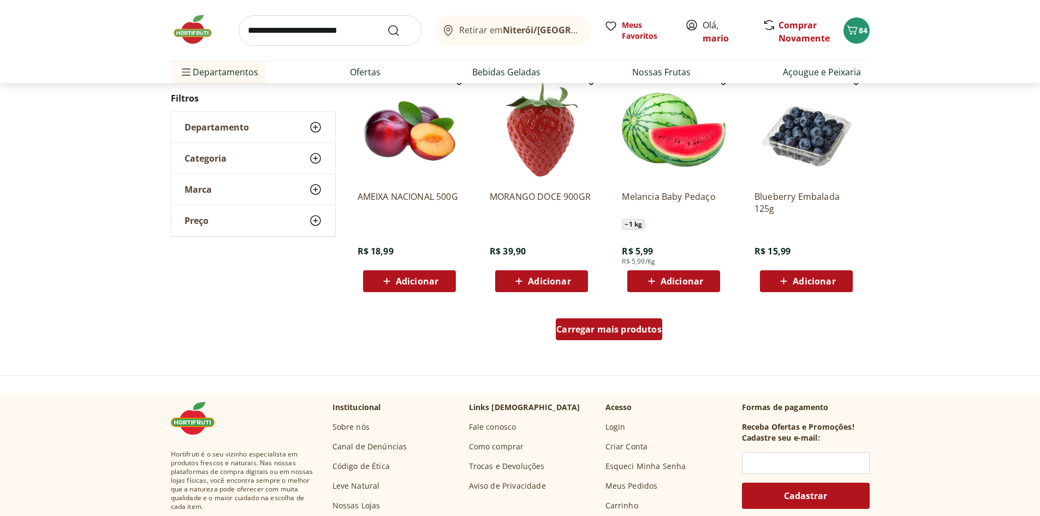
click at [605, 328] on span "Carregar mais produtos" at bounding box center [608, 329] width 105 height 9
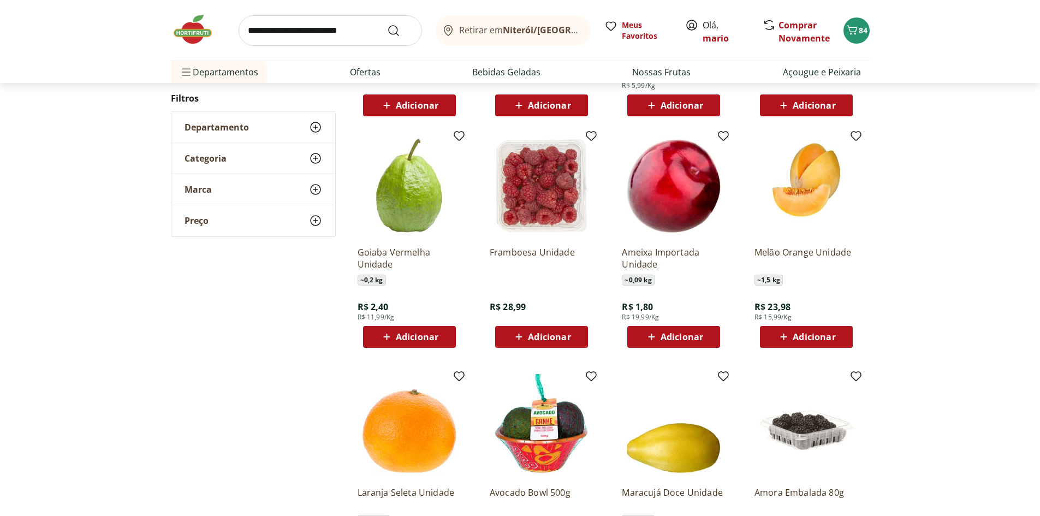
scroll to position [833, 0]
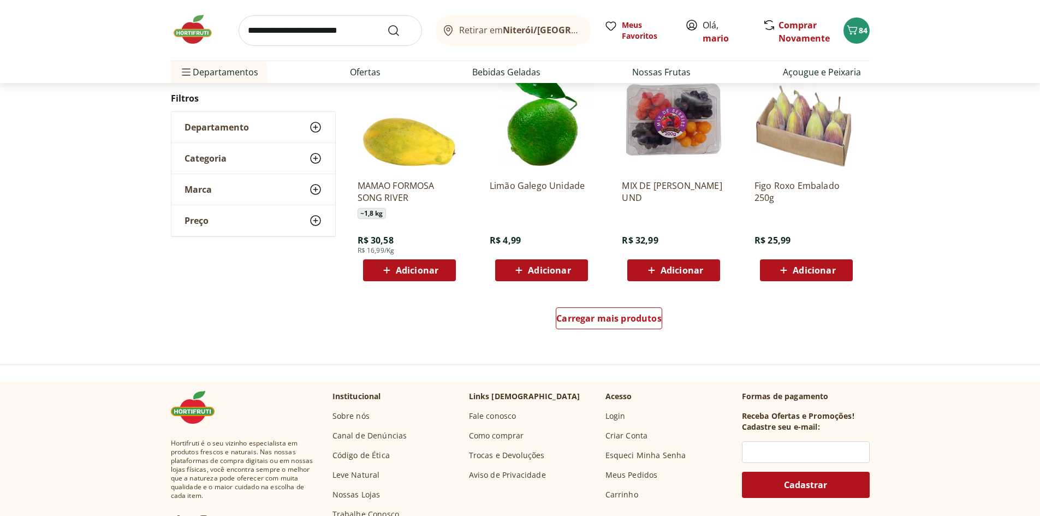
scroll to position [667, 0]
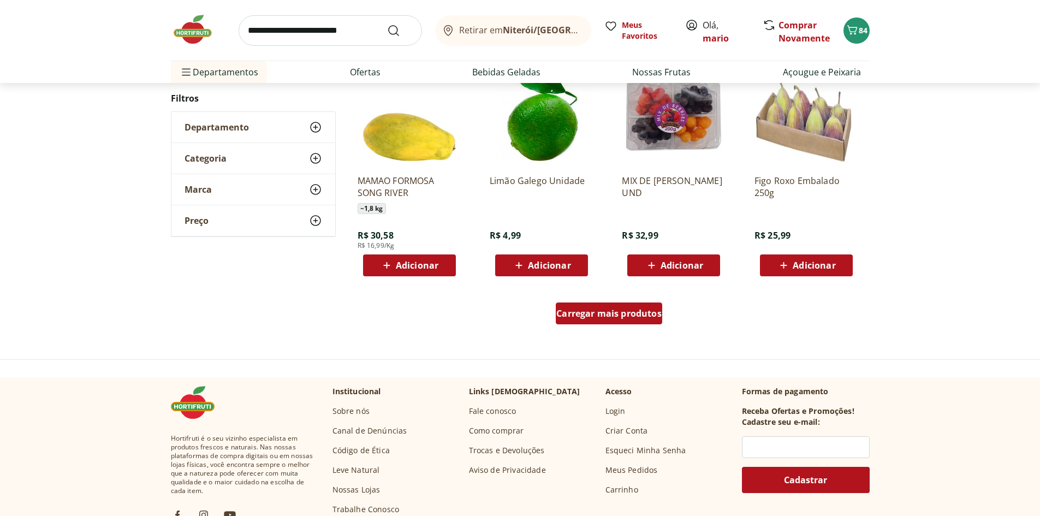
click at [606, 315] on span "Carregar mais produtos" at bounding box center [608, 313] width 105 height 9
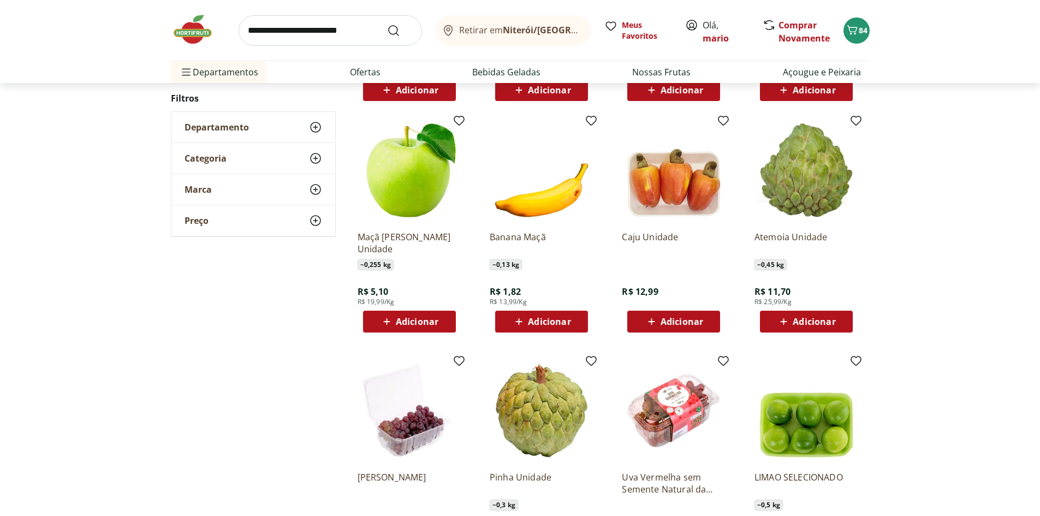
scroll to position [849, 0]
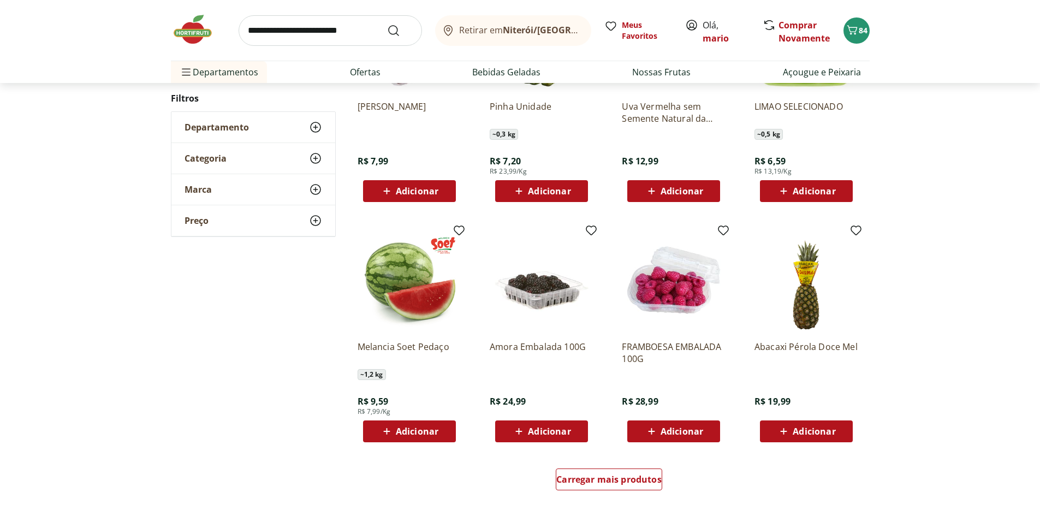
scroll to position [683, 0]
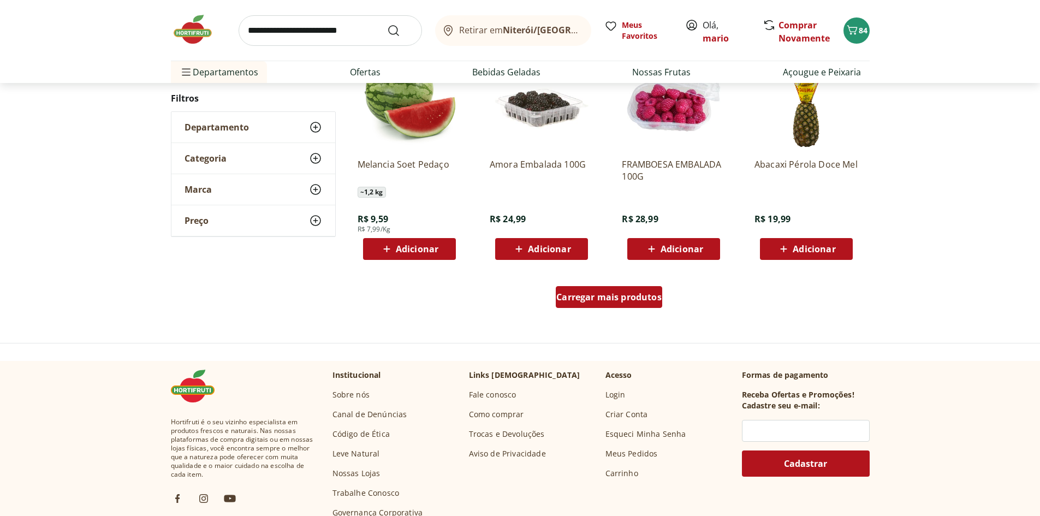
click at [615, 298] on span "Carregar mais produtos" at bounding box center [608, 297] width 105 height 9
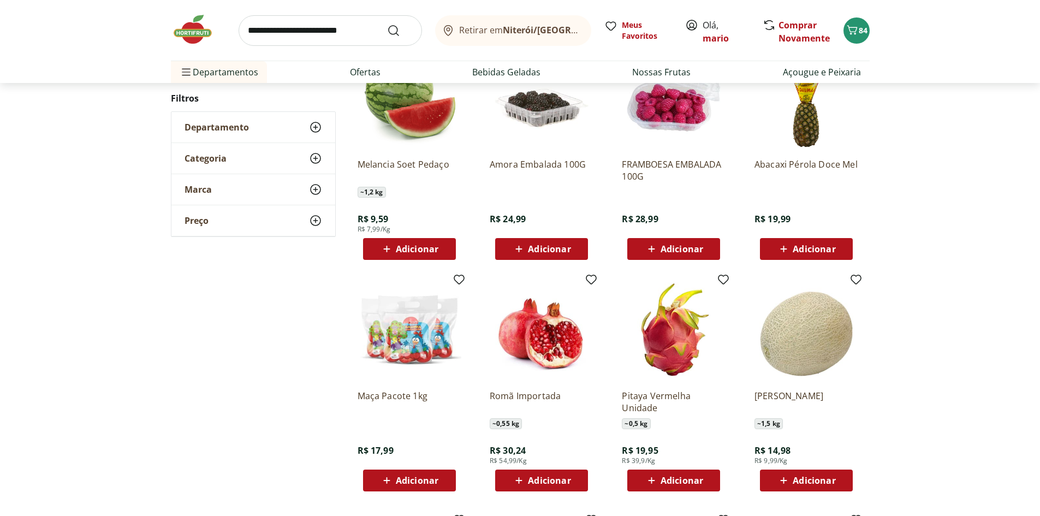
scroll to position [865, 0]
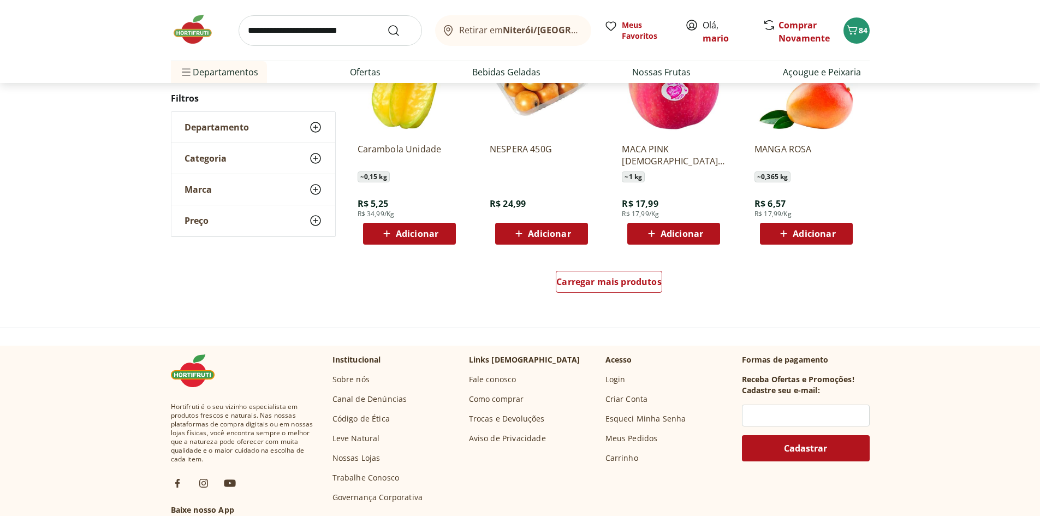
scroll to position [699, 0]
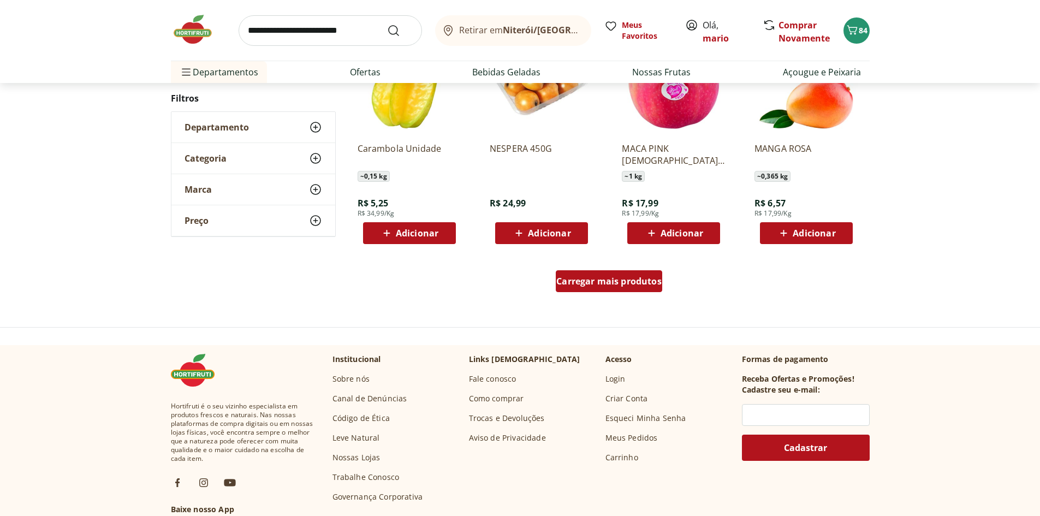
click at [606, 280] on span "Carregar mais produtos" at bounding box center [608, 281] width 105 height 9
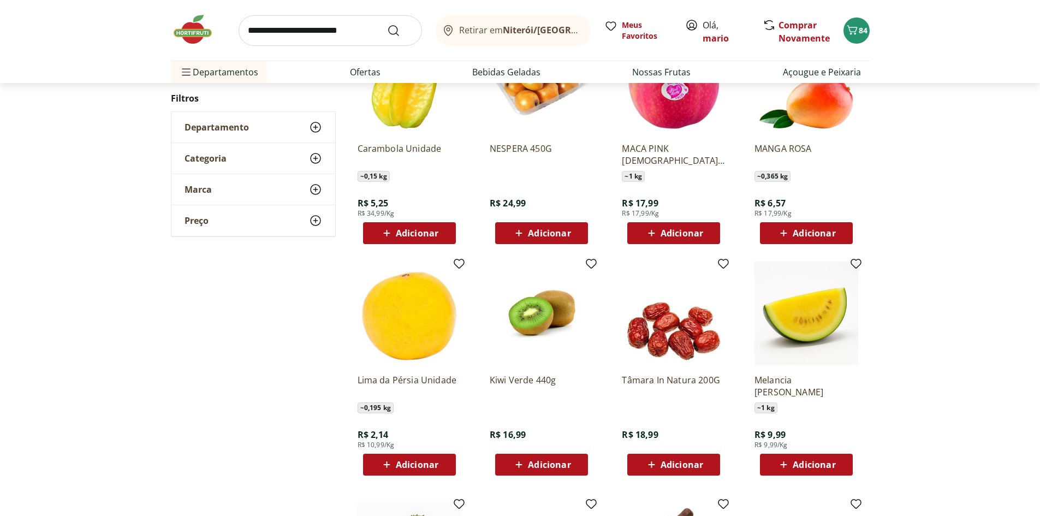
scroll to position [881, 0]
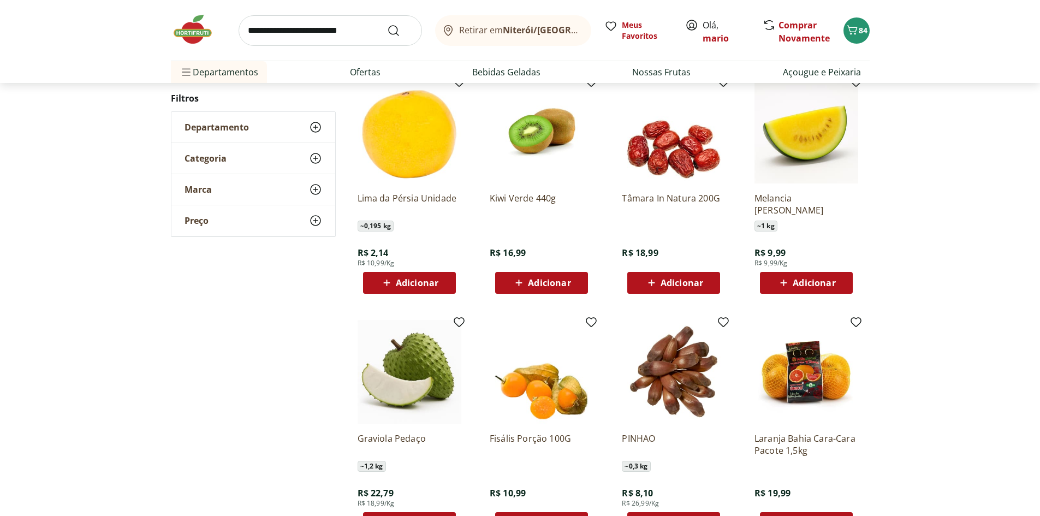
click at [670, 280] on span "Adicionar" at bounding box center [682, 283] width 43 height 9
click at [705, 282] on icon at bounding box center [704, 282] width 7 height 7
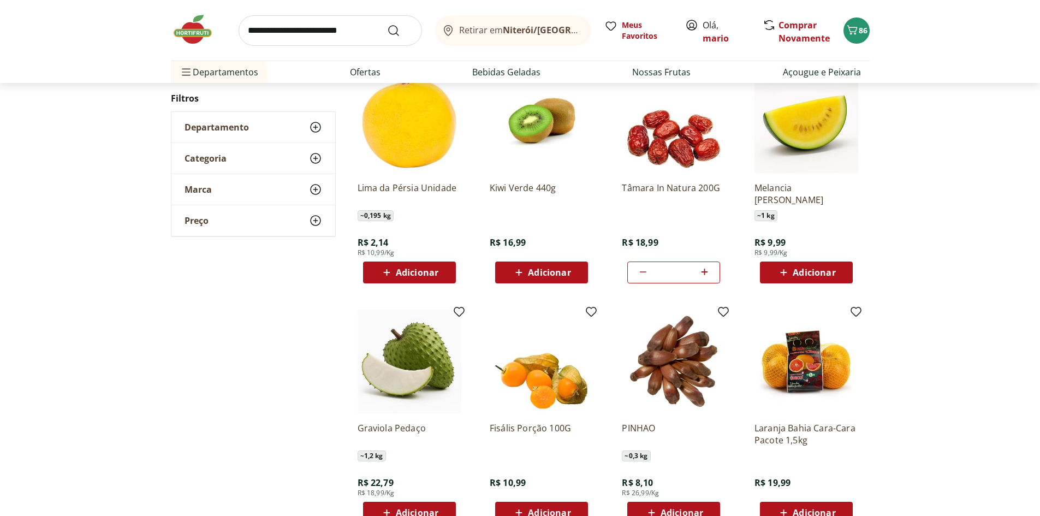
scroll to position [169, 0]
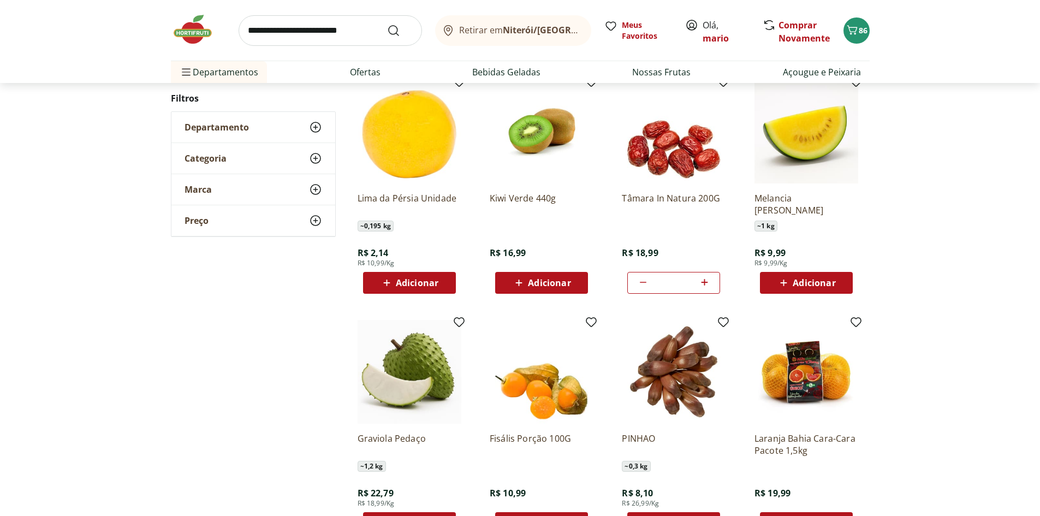
click at [641, 281] on icon at bounding box center [643, 282] width 13 height 13
type input "*"
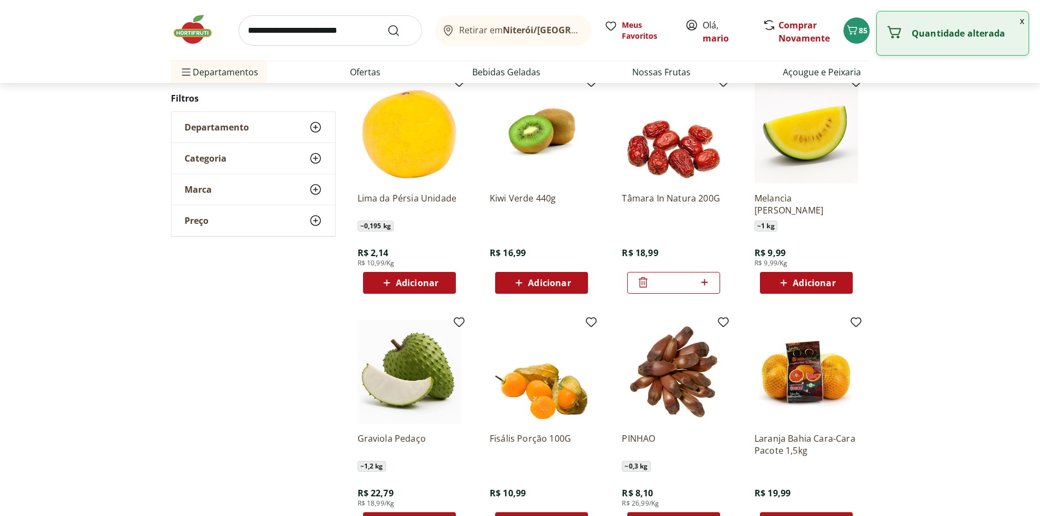
click at [641, 281] on icon at bounding box center [643, 282] width 13 height 13
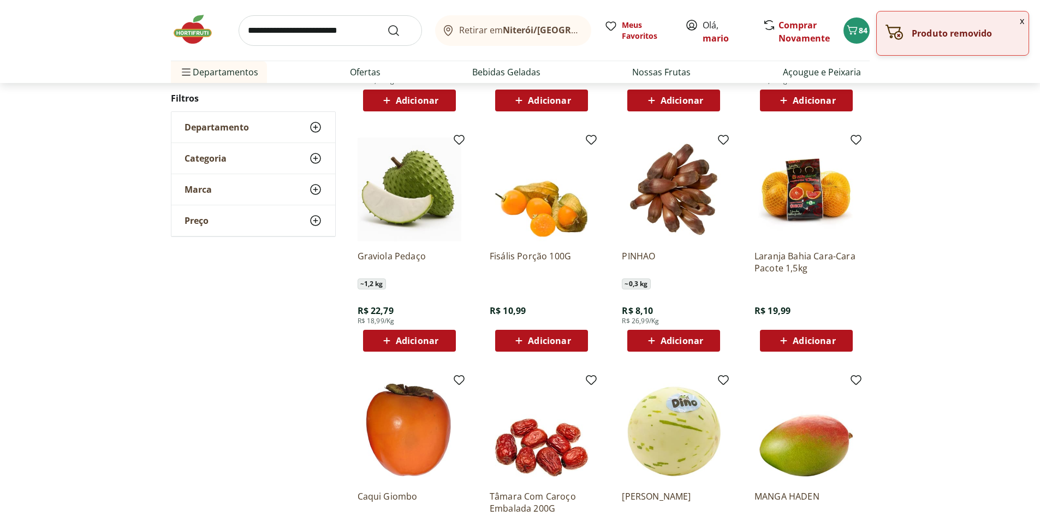
scroll to position [533, 0]
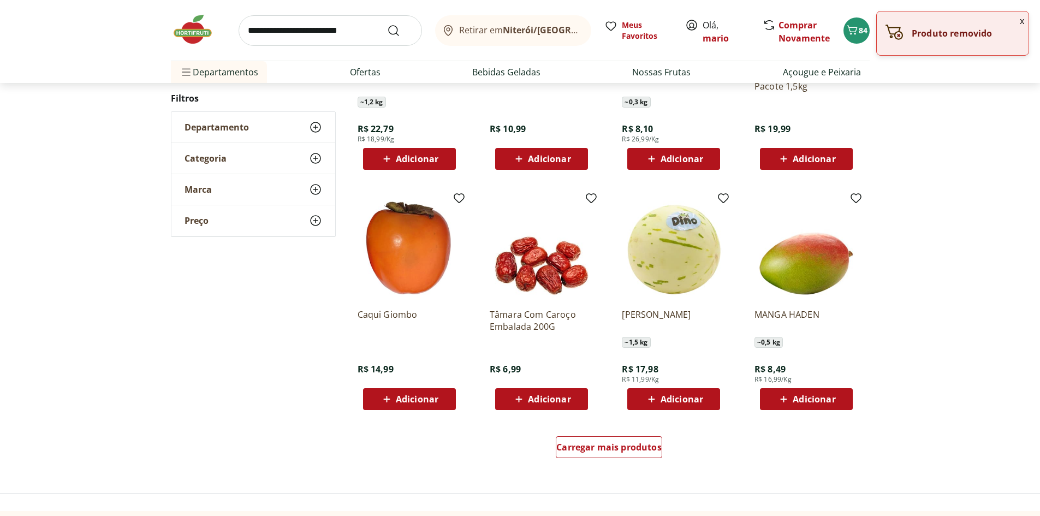
click at [548, 400] on span "Adicionar" at bounding box center [549, 399] width 43 height 9
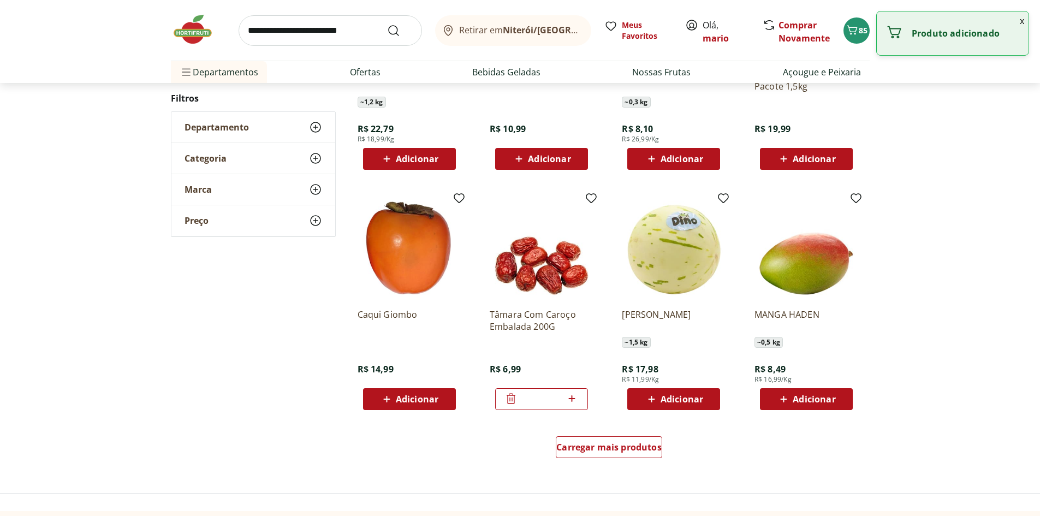
click at [574, 396] on icon at bounding box center [572, 398] width 14 height 13
type input "*"
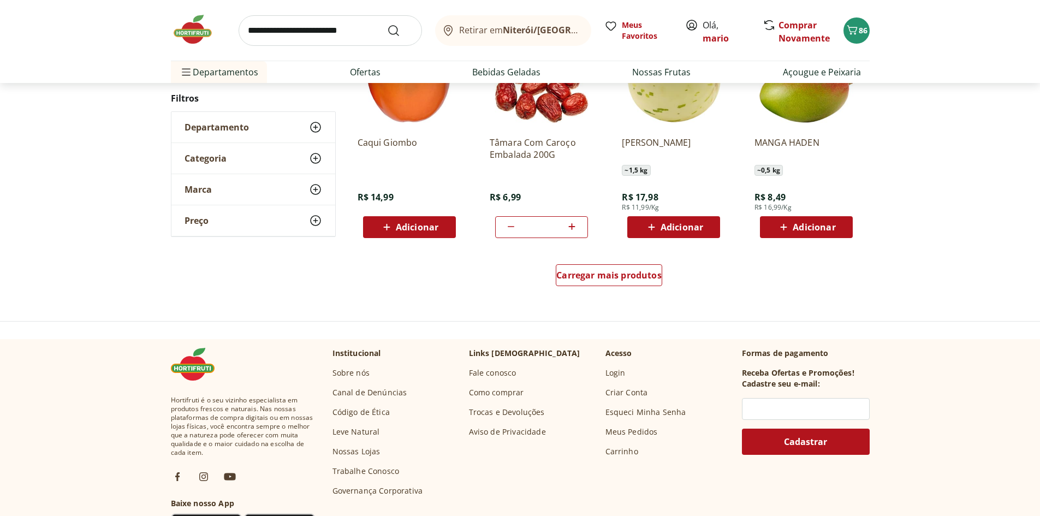
scroll to position [715, 0]
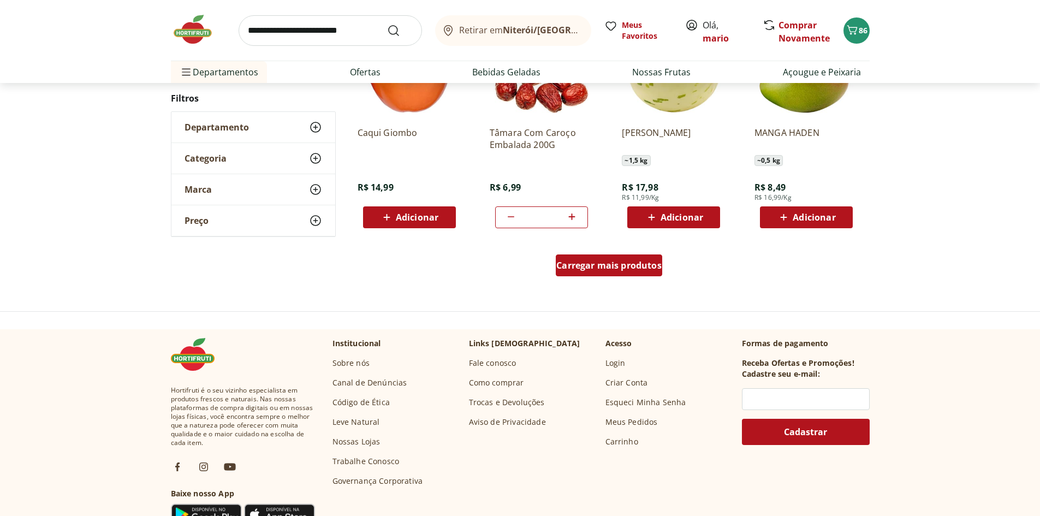
click at [602, 261] on span "Carregar mais produtos" at bounding box center [608, 265] width 105 height 9
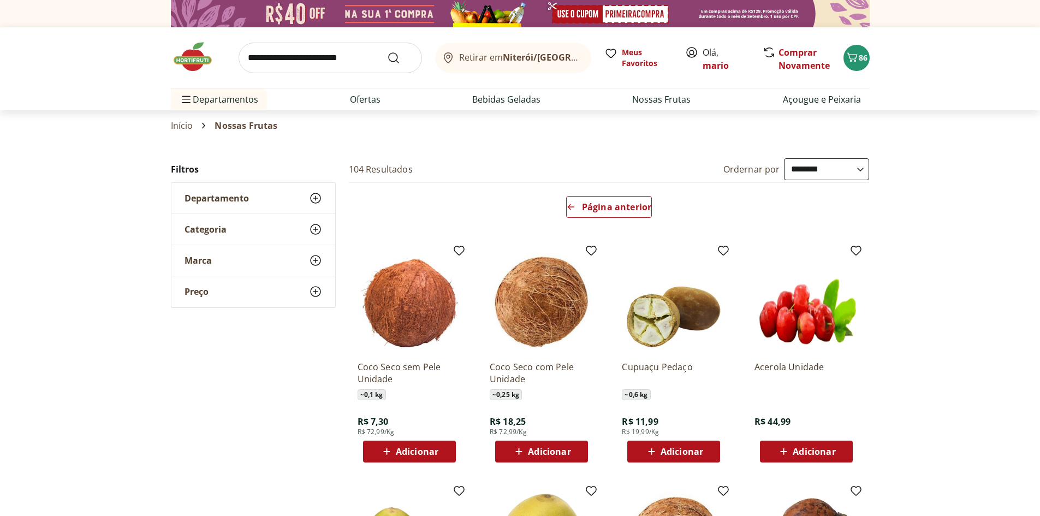
click at [347, 55] on input "search" at bounding box center [330, 58] width 183 height 31
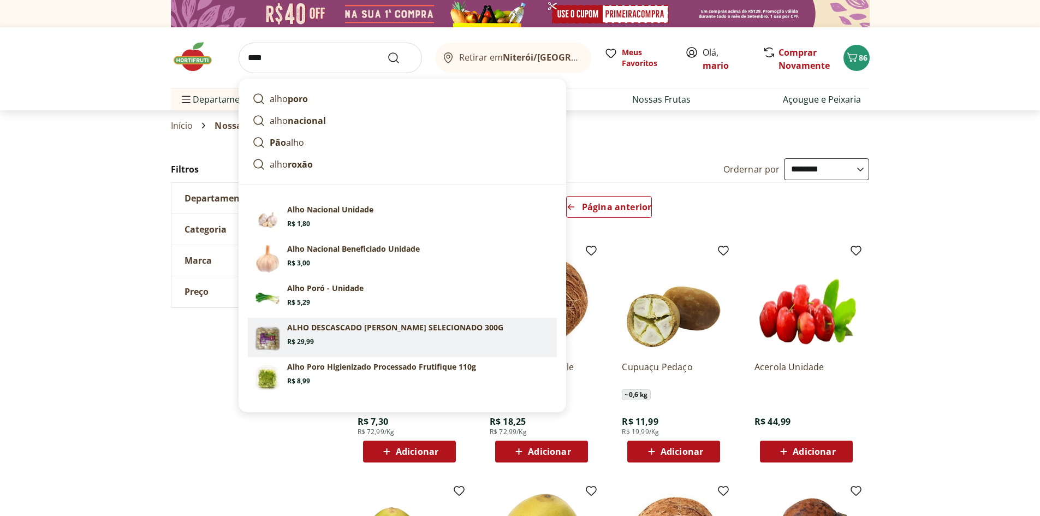
click at [340, 329] on p "ALHO DESCASCADO [PERSON_NAME] SELECIONADO 300G" at bounding box center [395, 327] width 216 height 11
type input "**********"
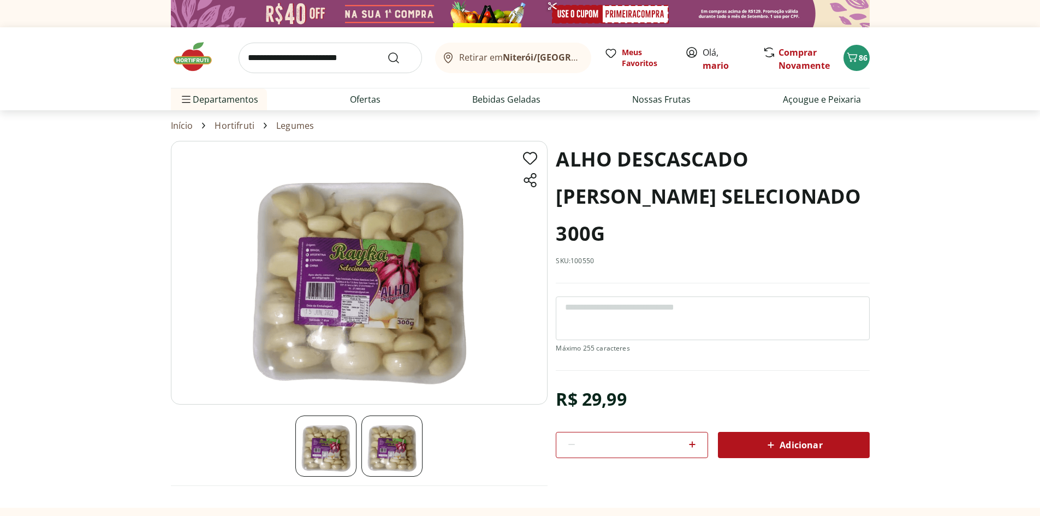
click at [690, 438] on icon at bounding box center [692, 444] width 13 height 13
click at [691, 438] on icon at bounding box center [692, 444] width 13 height 13
type input "*"
click at [792, 439] on span "Adicionar" at bounding box center [794, 445] width 58 height 13
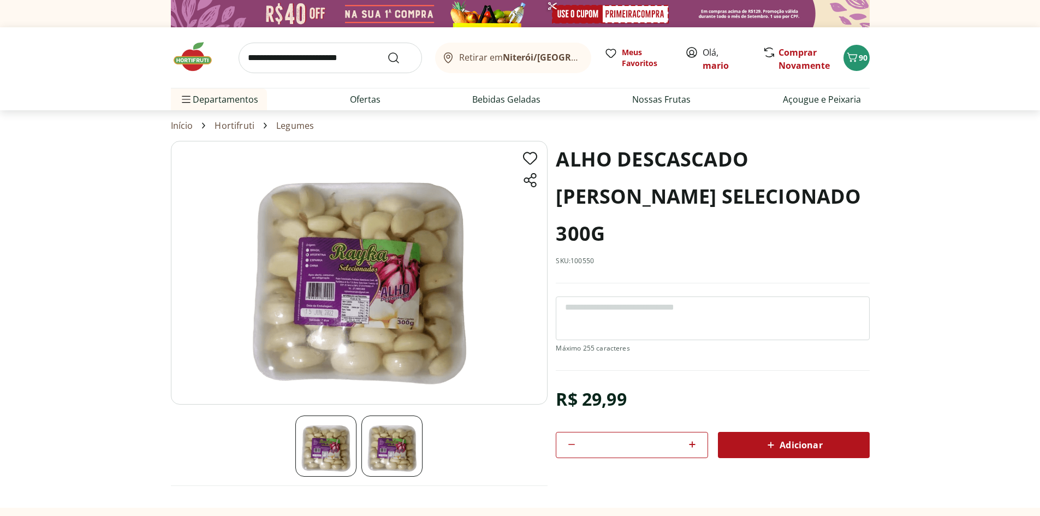
click at [309, 59] on input "search" at bounding box center [330, 58] width 183 height 31
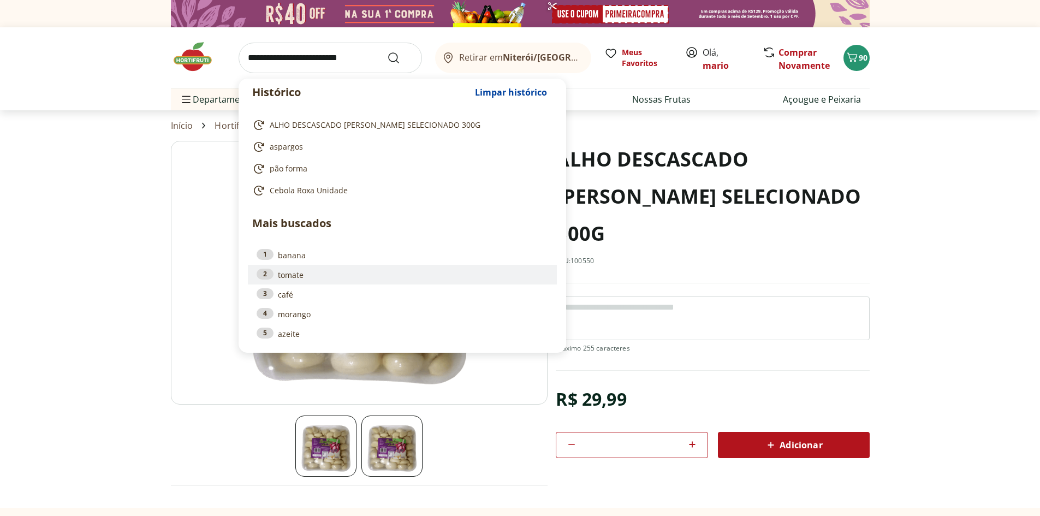
click at [284, 275] on link "2 tomate" at bounding box center [403, 275] width 292 height 12
type input "******"
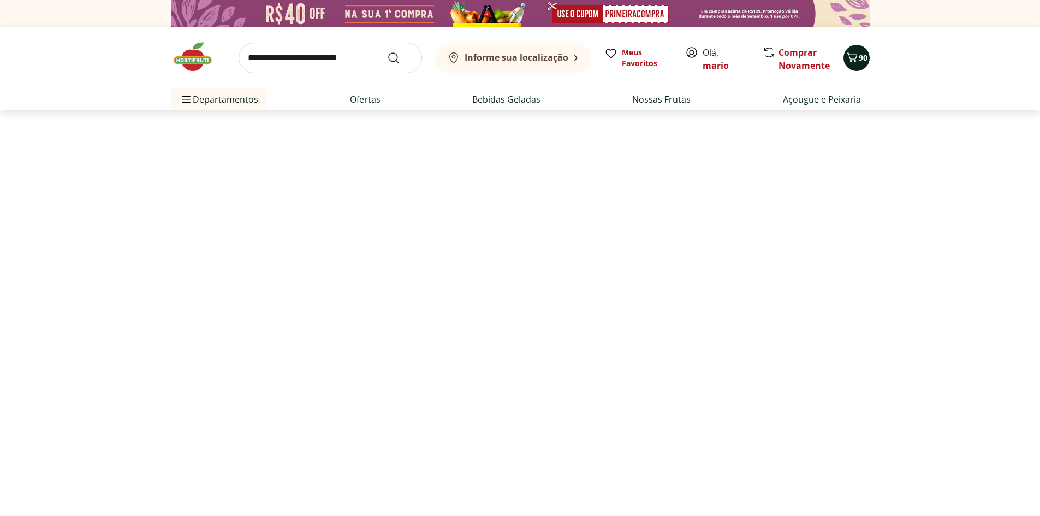
select select "**********"
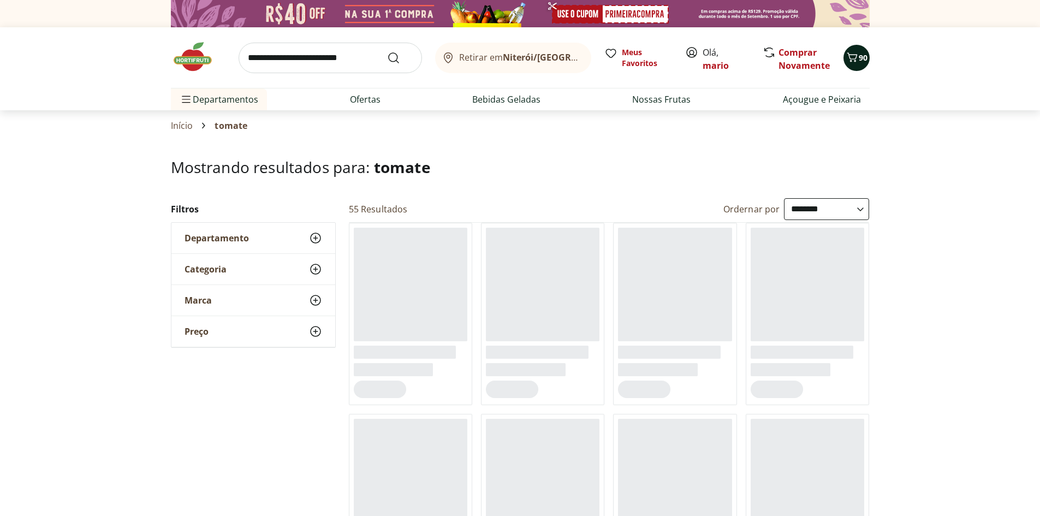
click at [857, 54] on icon "Carrinho" at bounding box center [852, 57] width 13 height 13
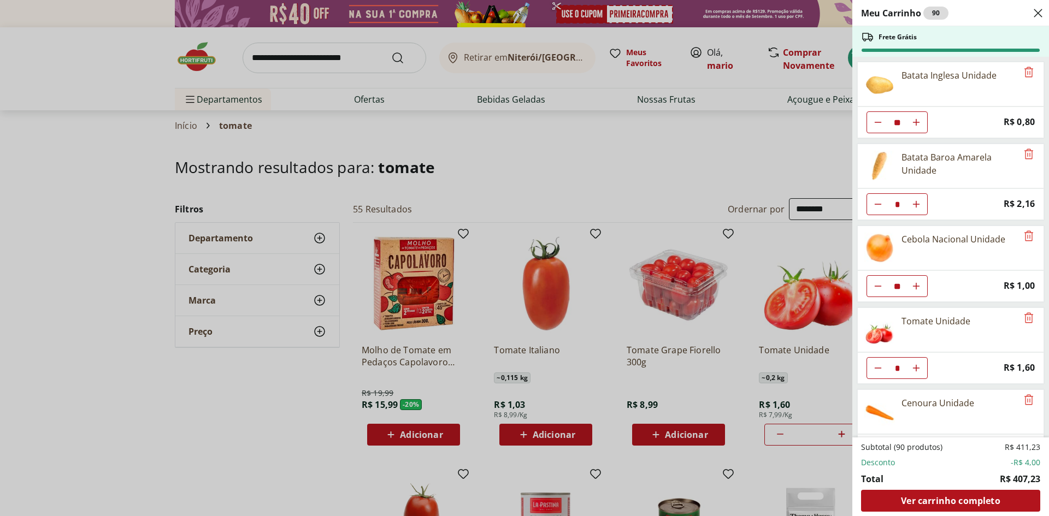
click at [624, 168] on div "Meu Carrinho 90 Frete Grátis Batata Inglesa Unidade ** Price: R$ 0,80 Batata Ba…" at bounding box center [524, 258] width 1049 height 516
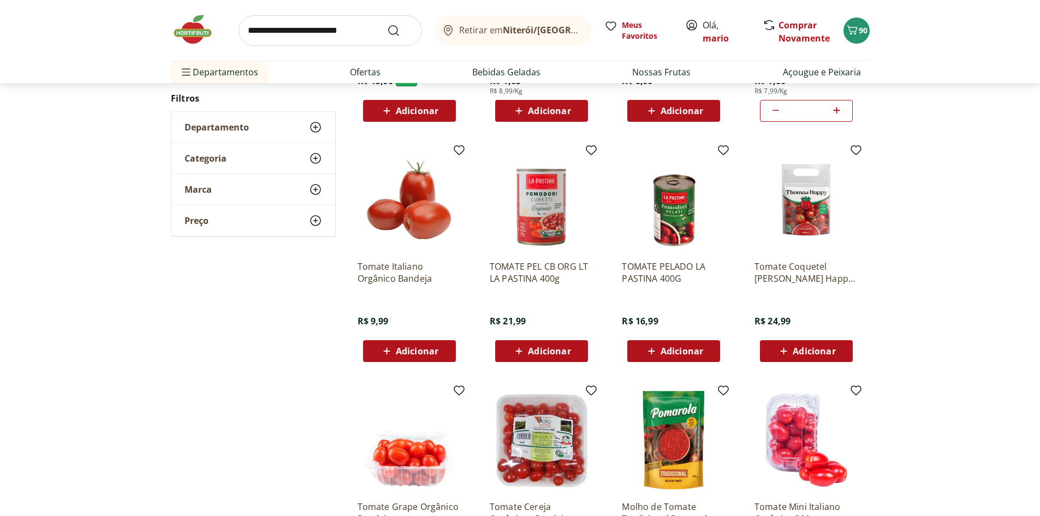
scroll to position [364, 0]
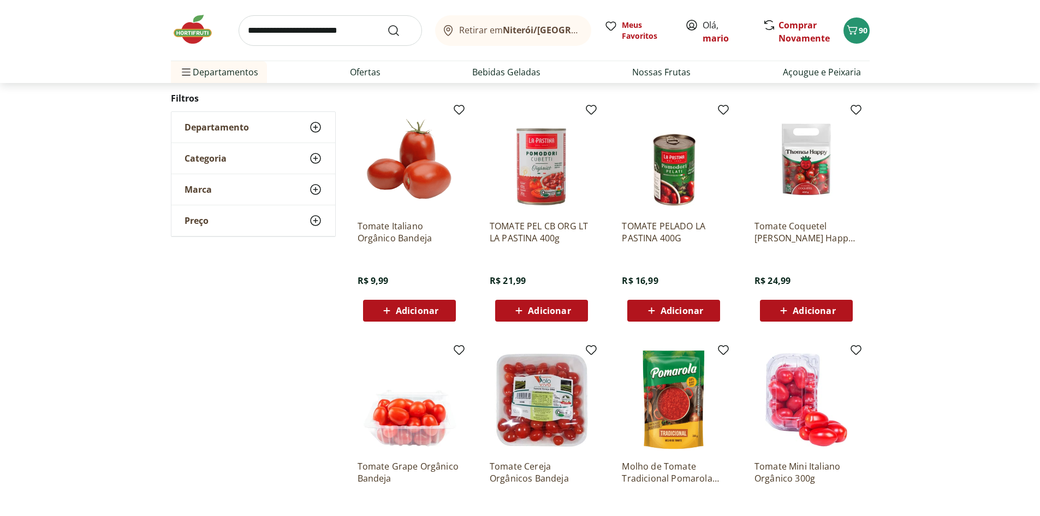
click at [815, 309] on span "Adicionar" at bounding box center [814, 310] width 43 height 9
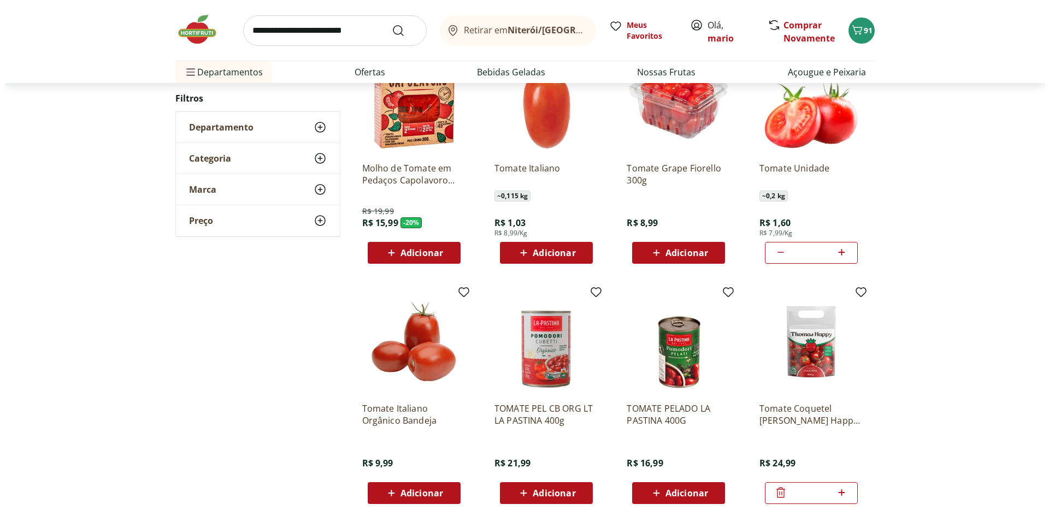
scroll to position [0, 0]
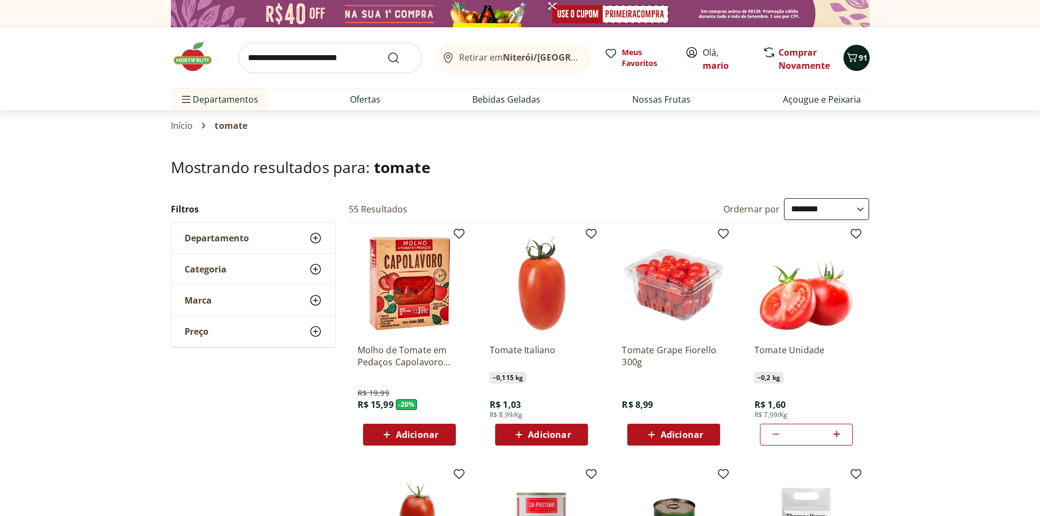
click at [857, 58] on icon "Carrinho" at bounding box center [852, 57] width 13 height 13
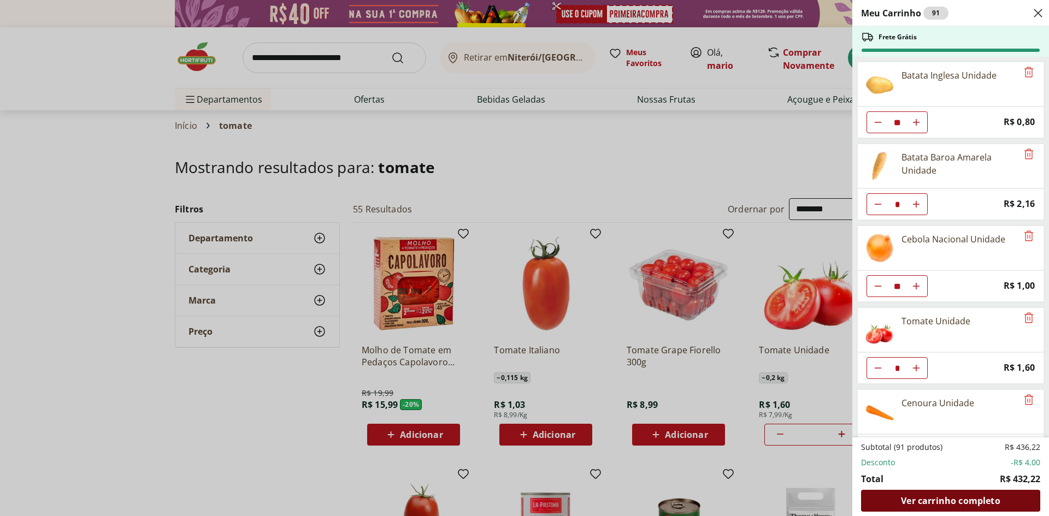
click at [948, 498] on span "Ver carrinho completo" at bounding box center [950, 500] width 99 height 9
